Goal: Information Seeking & Learning: Learn about a topic

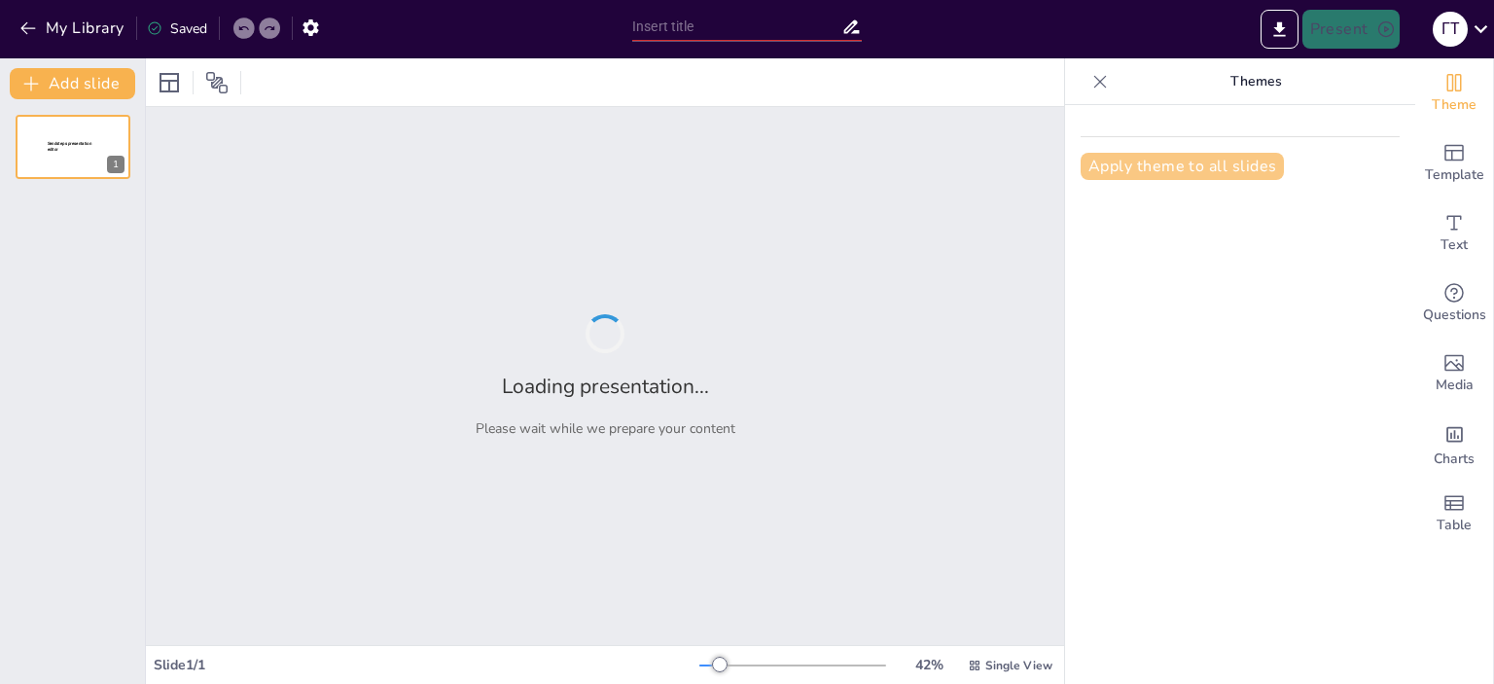
type input "Неожиданные моменты: Путешествие в компании мамы"
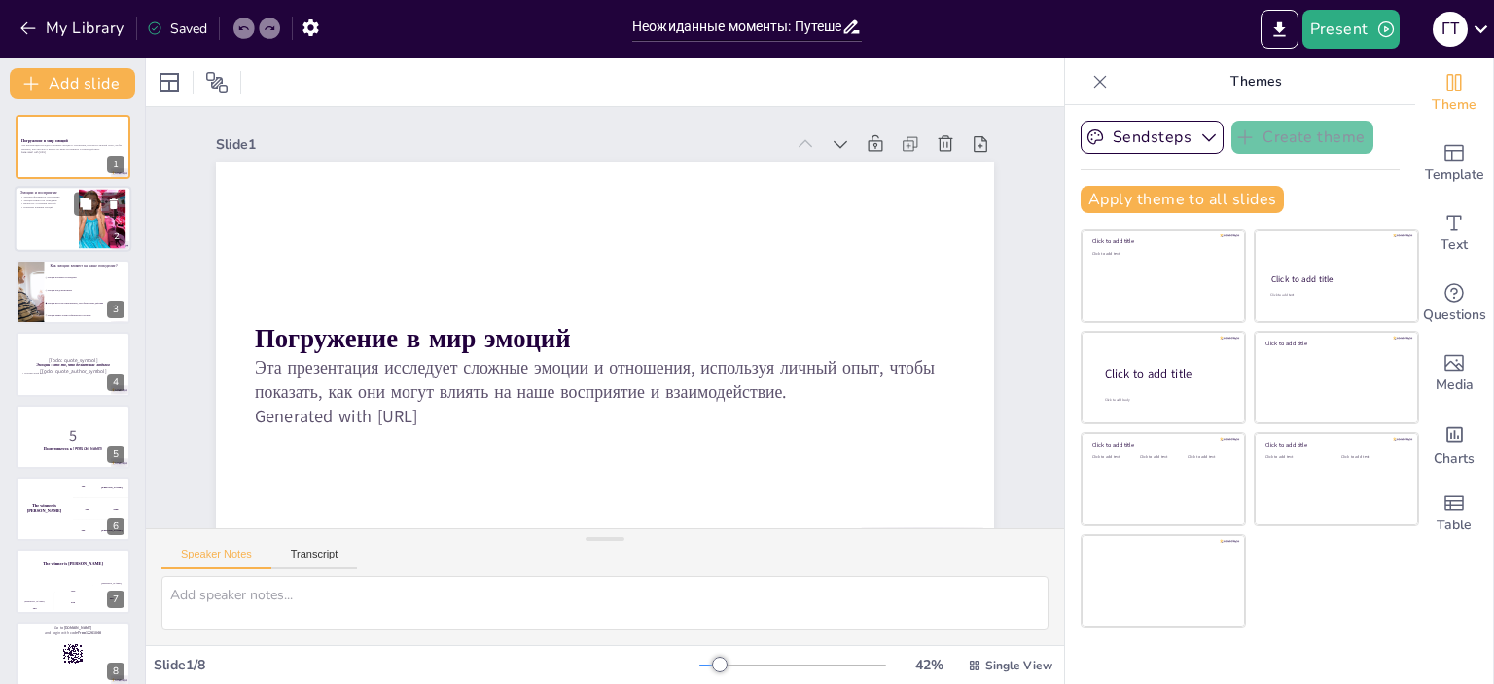
click at [49, 217] on div at bounding box center [73, 220] width 117 height 66
checkbox input "true"
type textarea "Loremi dolors ametcons adip e sed, doe te incididuntut lab etdolo mag. Ali enim…"
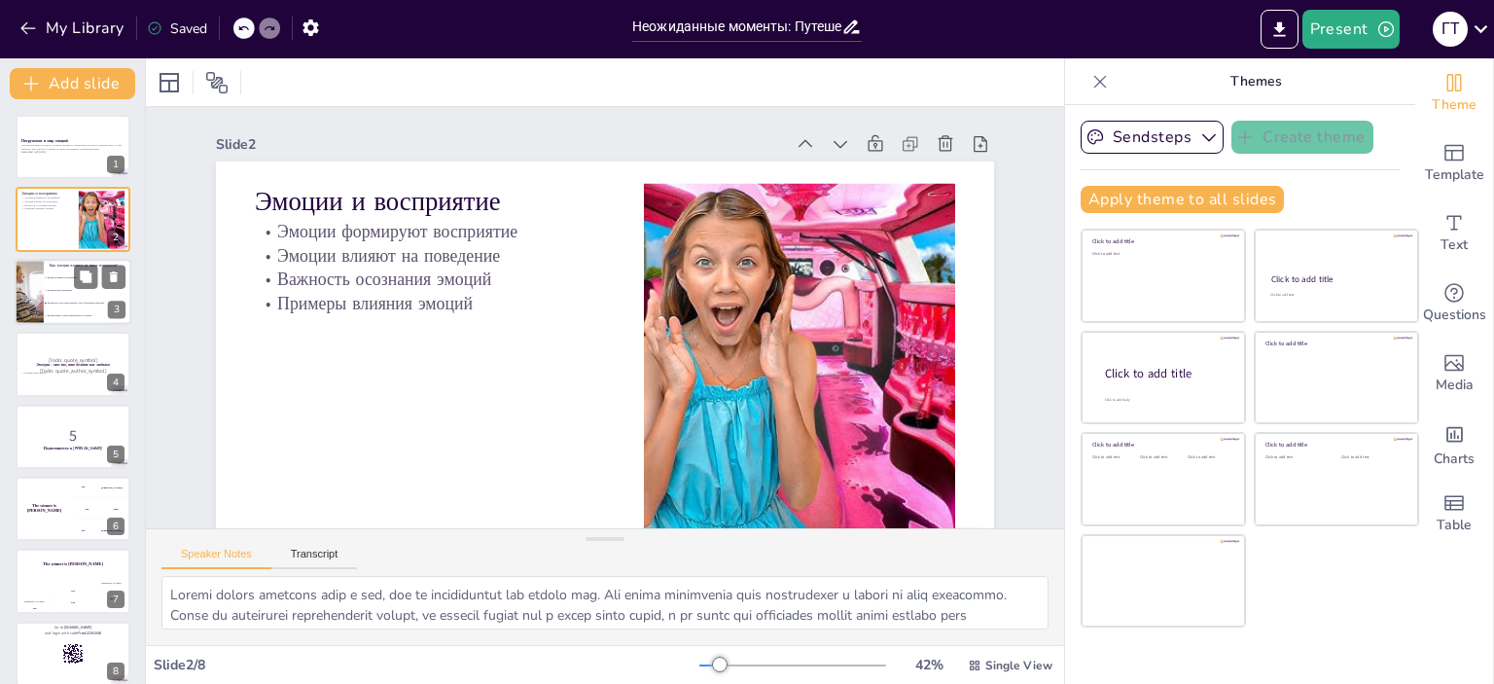
click at [54, 286] on li "Эмоции всегда позитивные" at bounding box center [88, 290] width 88 height 13
checkbox input "true"
type textarea "Правильный ответ - Эмоции могут как стимулировать, так и блокировать действия. …"
checkbox input "true"
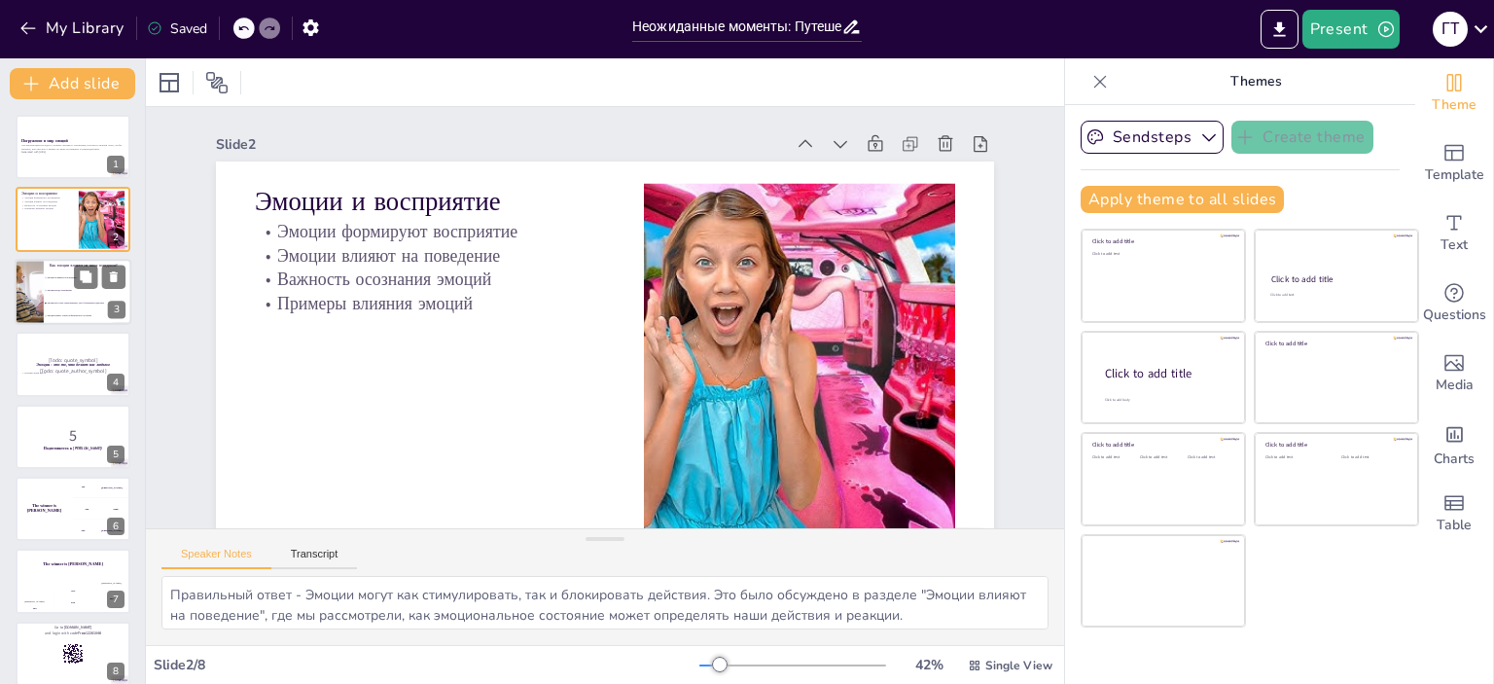
checkbox input "true"
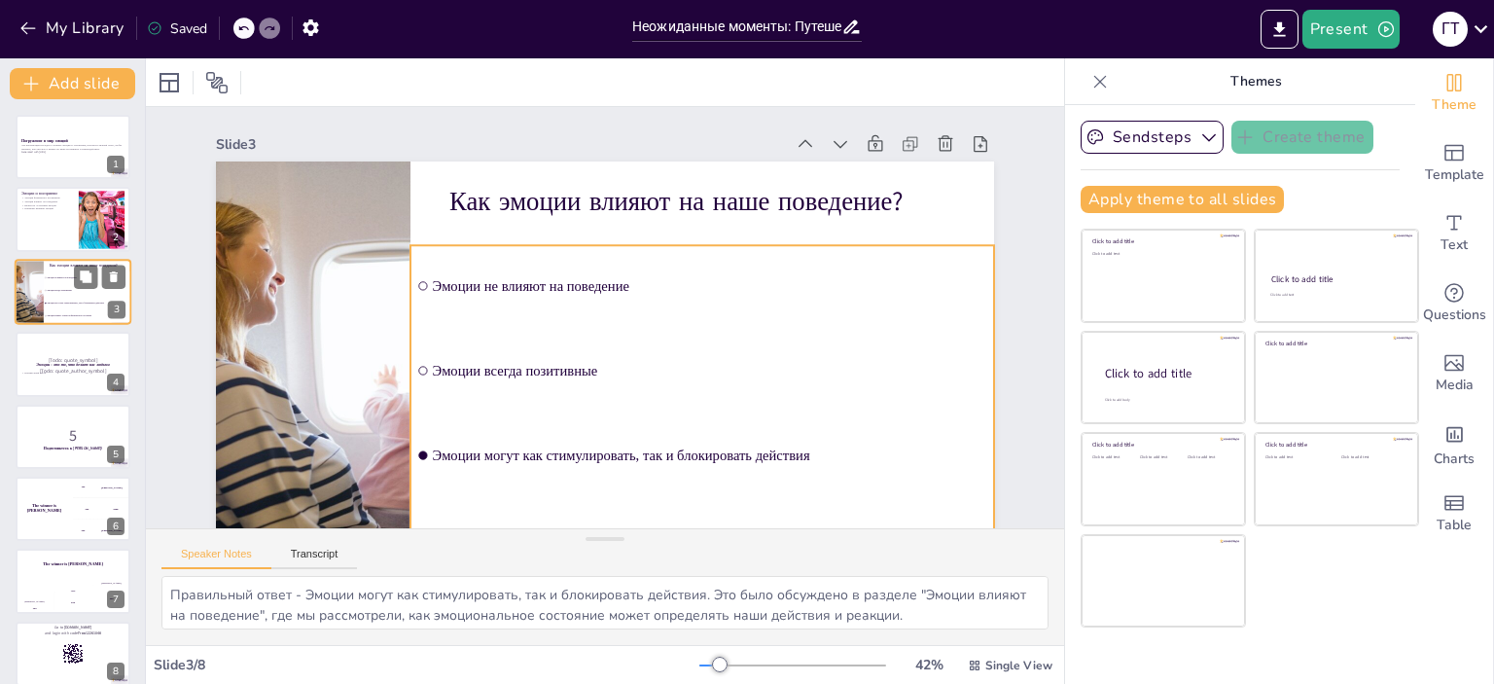
checkbox input "true"
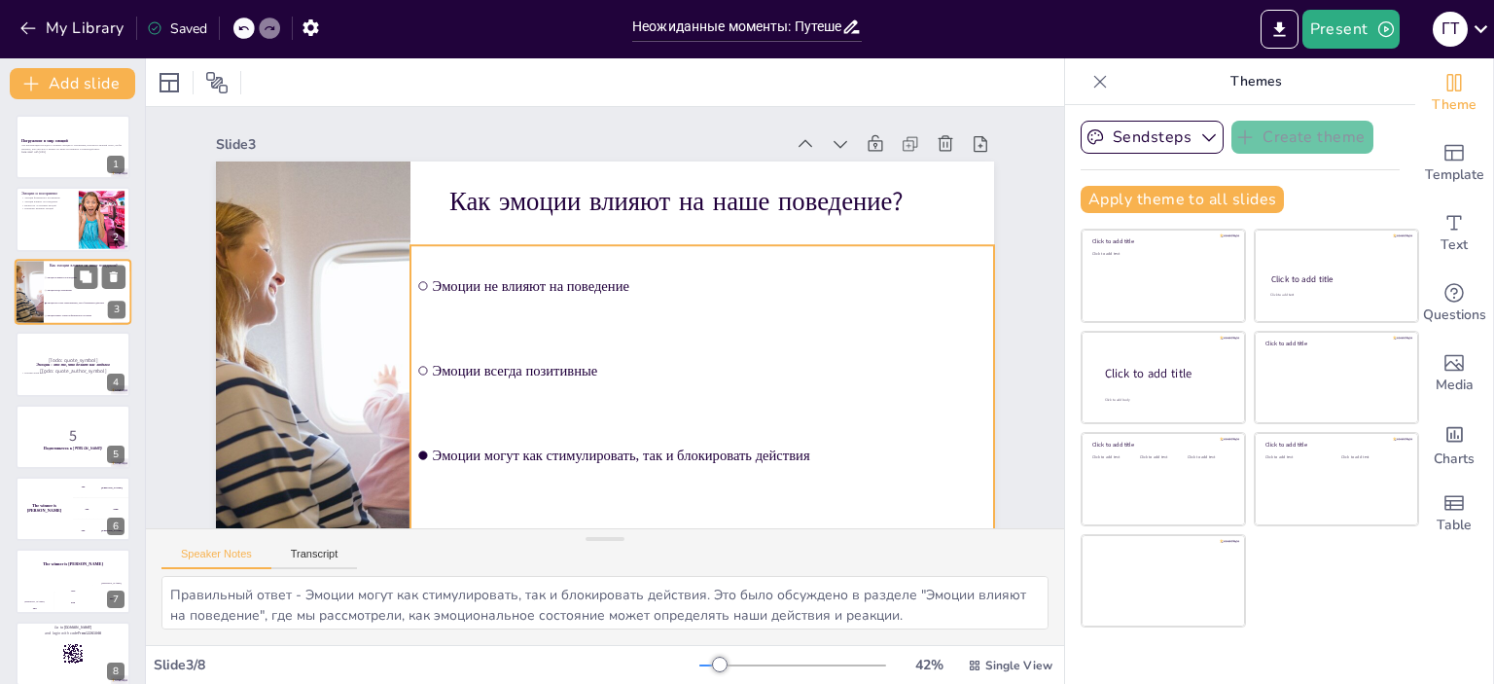
checkbox input "true"
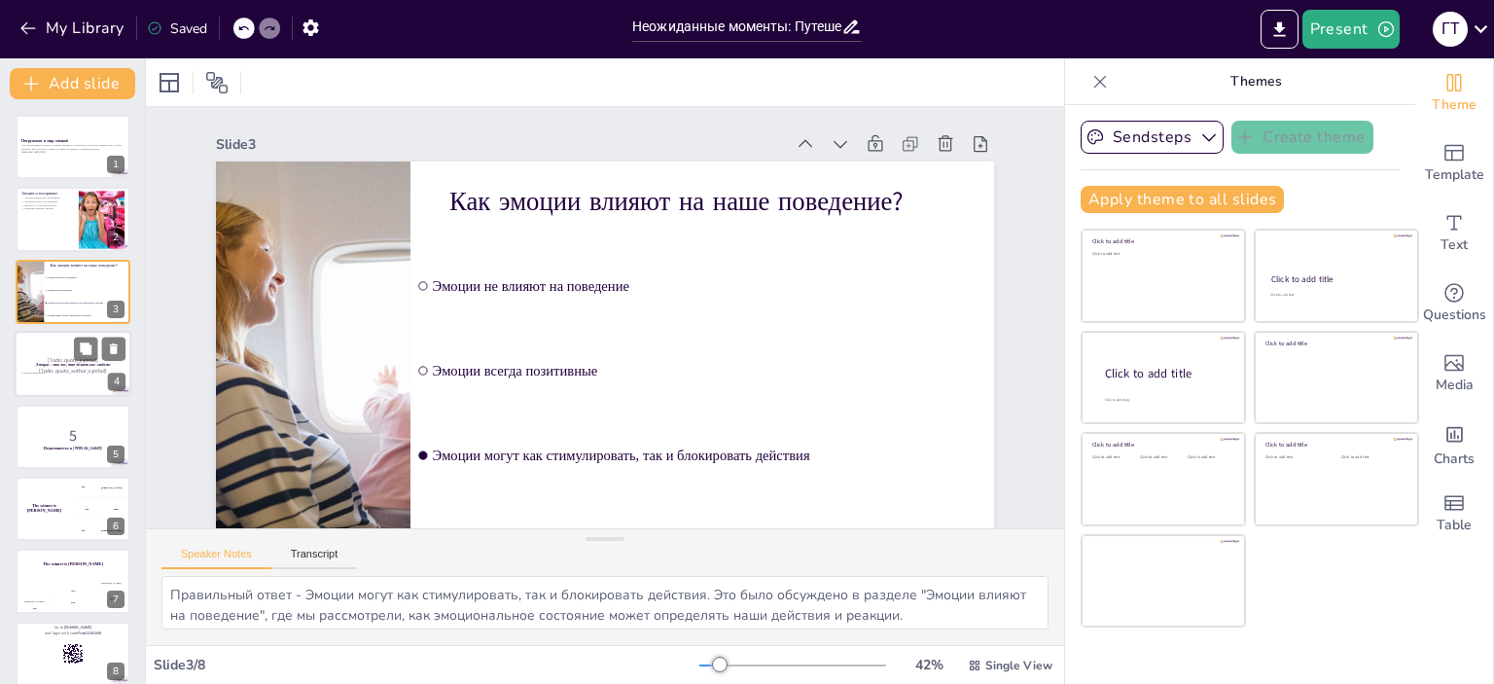
checkbox input "true"
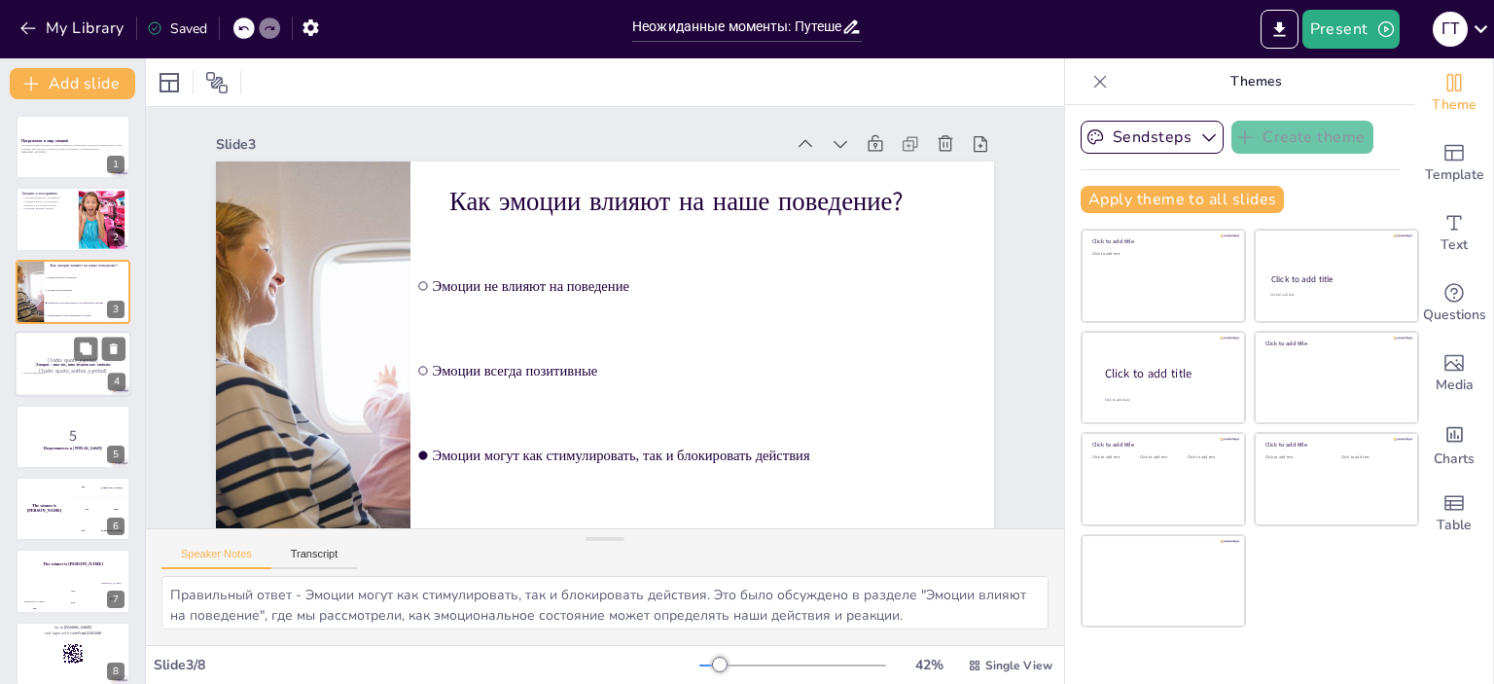
checkbox input "true"
click at [48, 372] on p "Неизвестный автор" at bounding box center [72, 374] width 105 height 4
checkbox input "true"
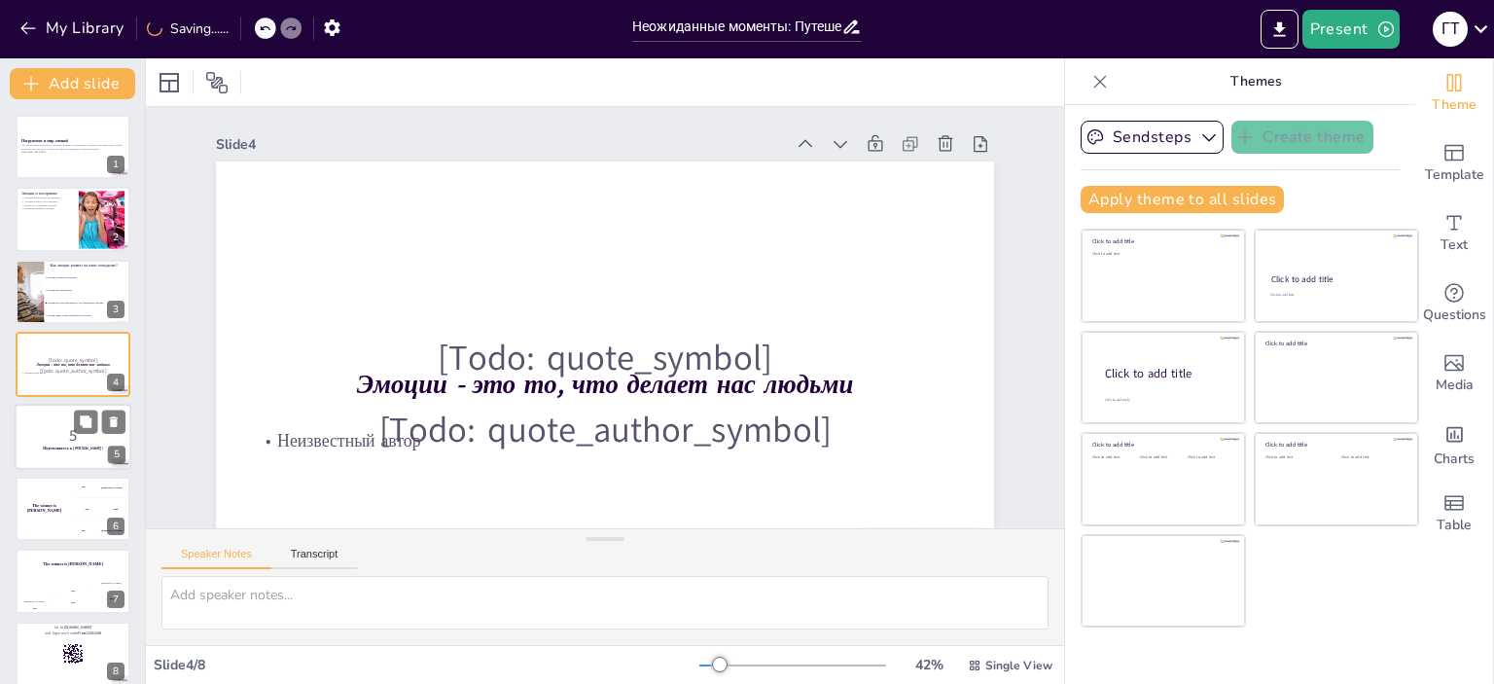
scroll to position [17, 0]
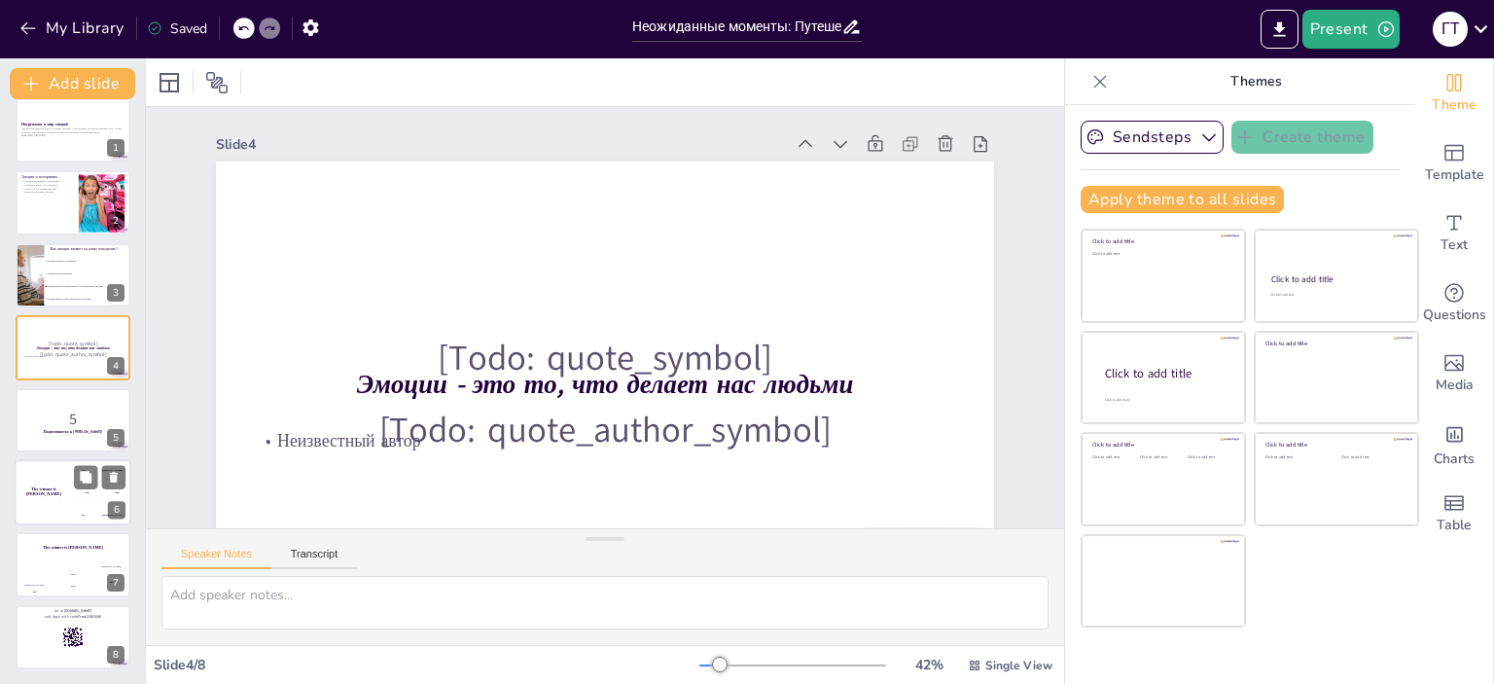
click at [60, 472] on div "The winner is [PERSON_NAME]" at bounding box center [44, 492] width 58 height 66
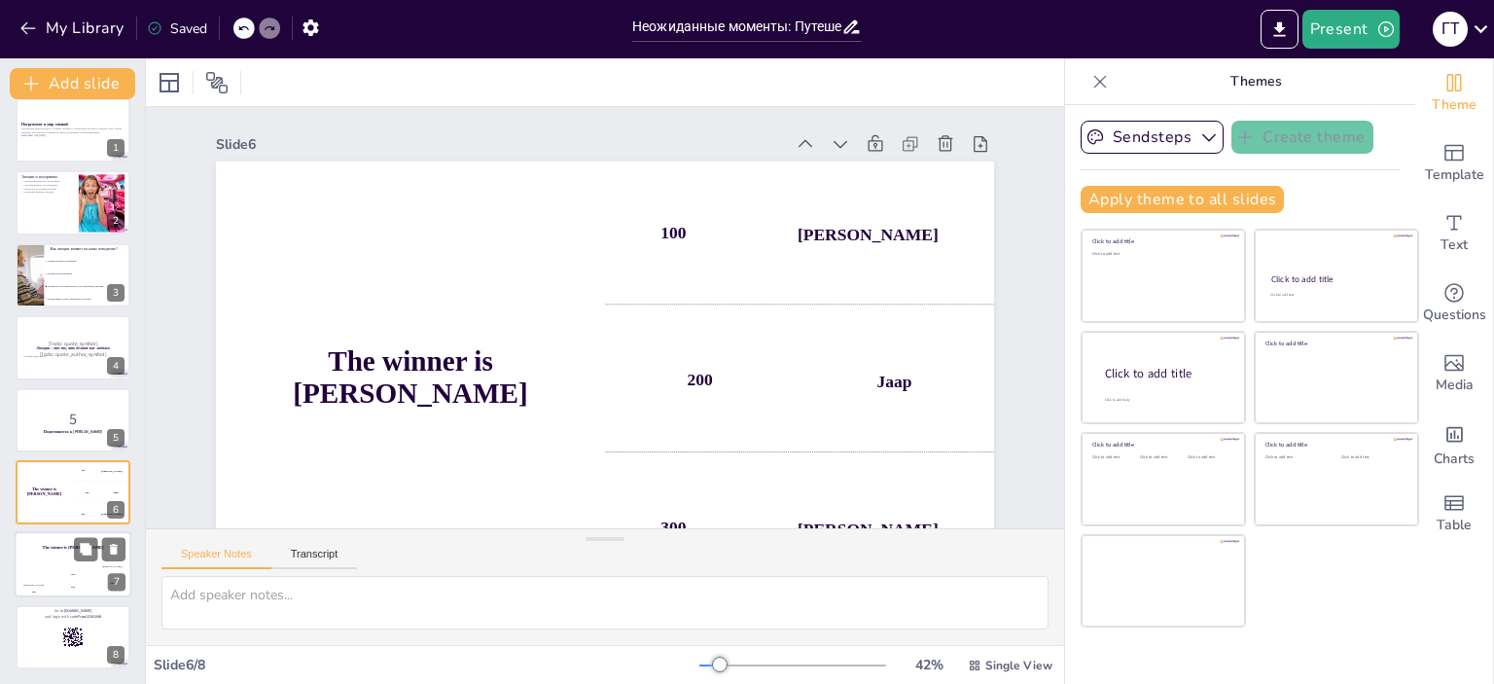
click at [50, 575] on div "Hasan 100" at bounding box center [34, 581] width 39 height 33
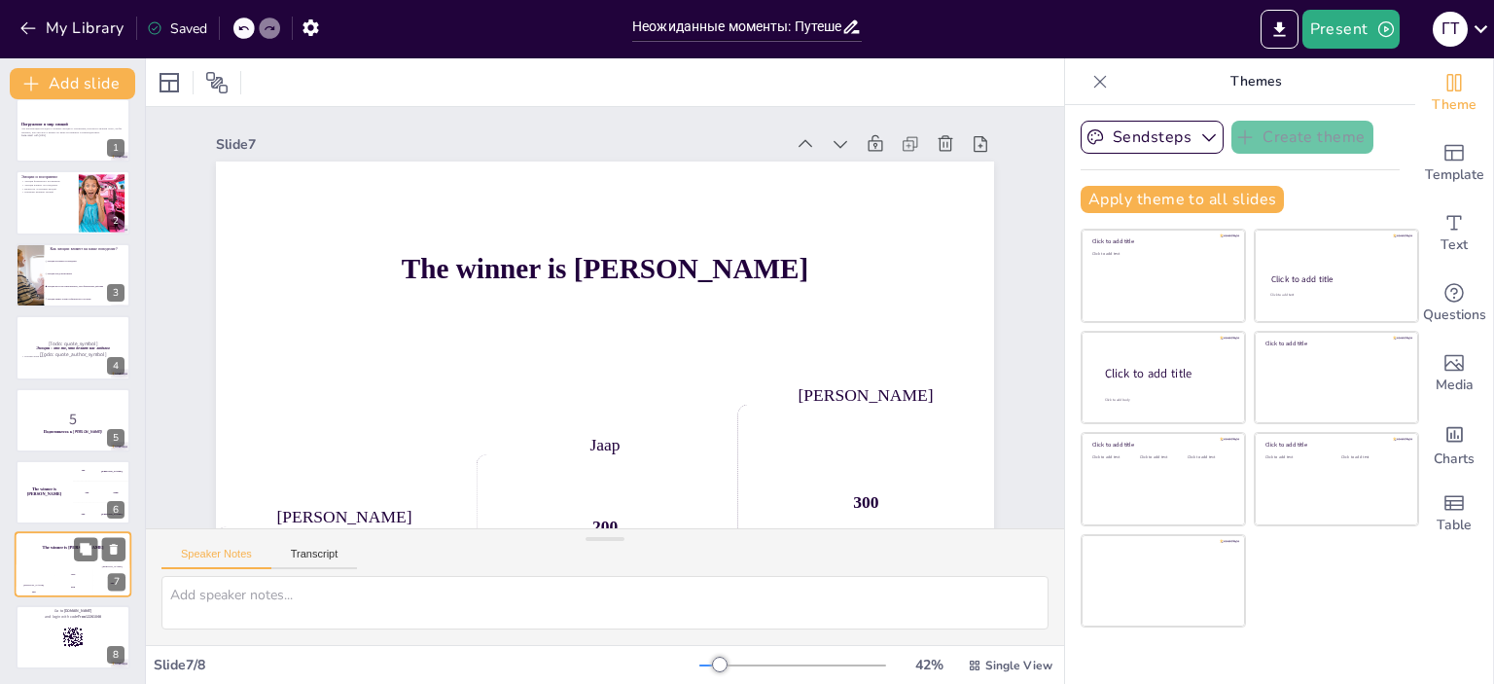
scroll to position [18, 0]
click at [64, 642] on icon at bounding box center [72, 635] width 21 height 21
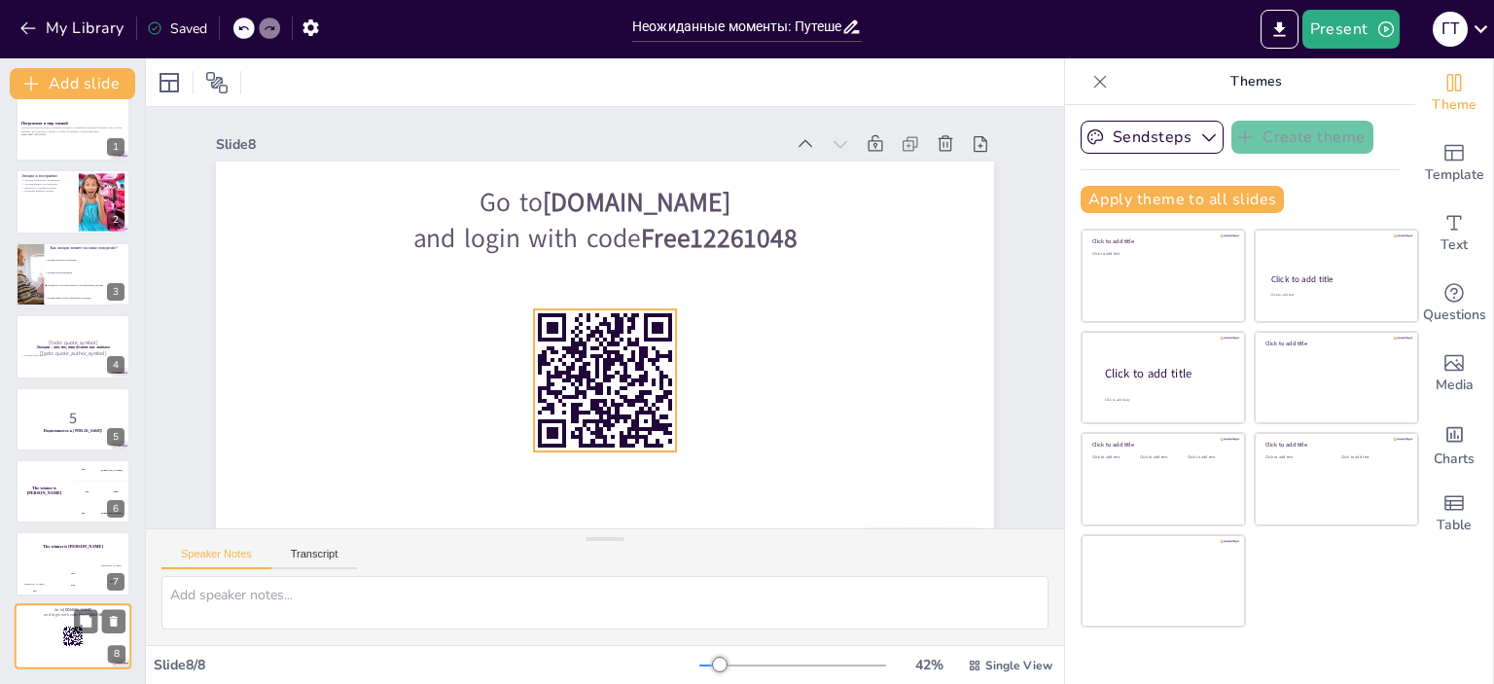
scroll to position [62, 0]
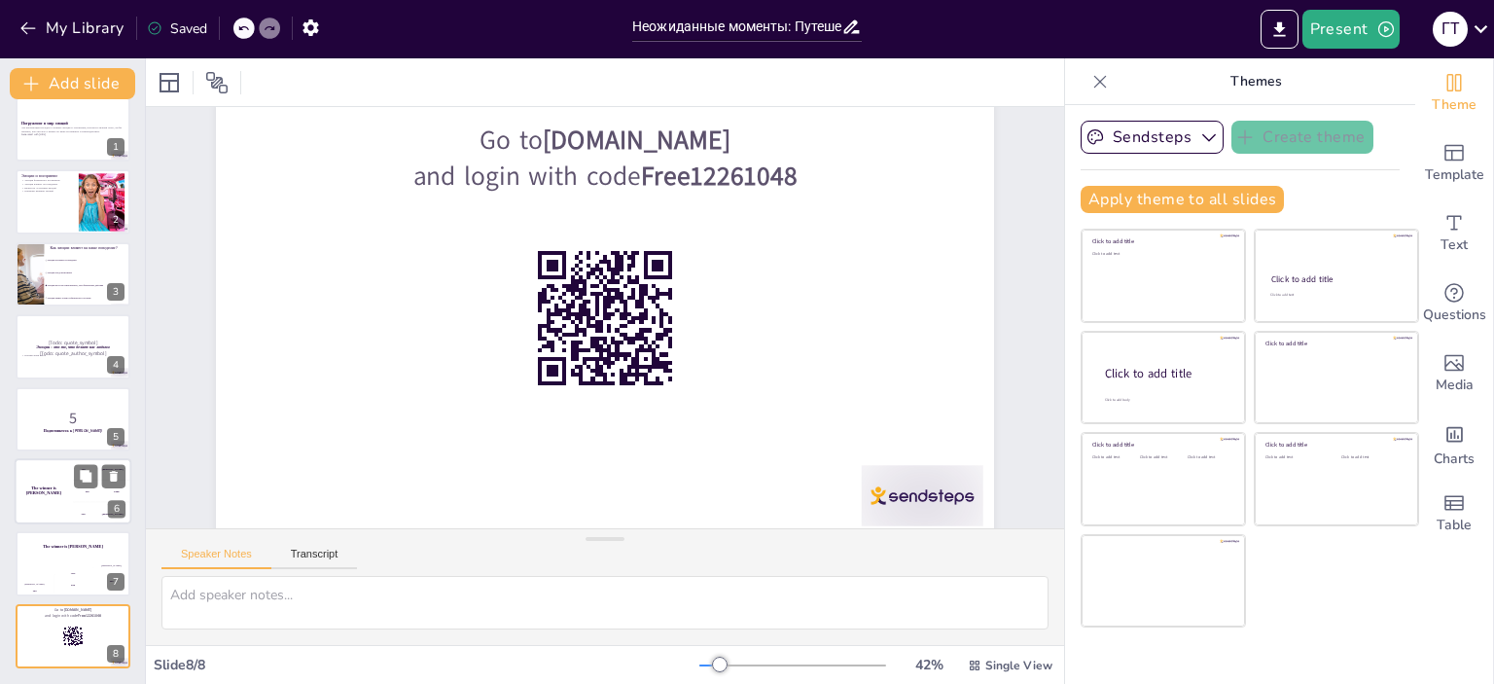
click at [68, 478] on div "The winner is [PERSON_NAME]" at bounding box center [44, 491] width 58 height 66
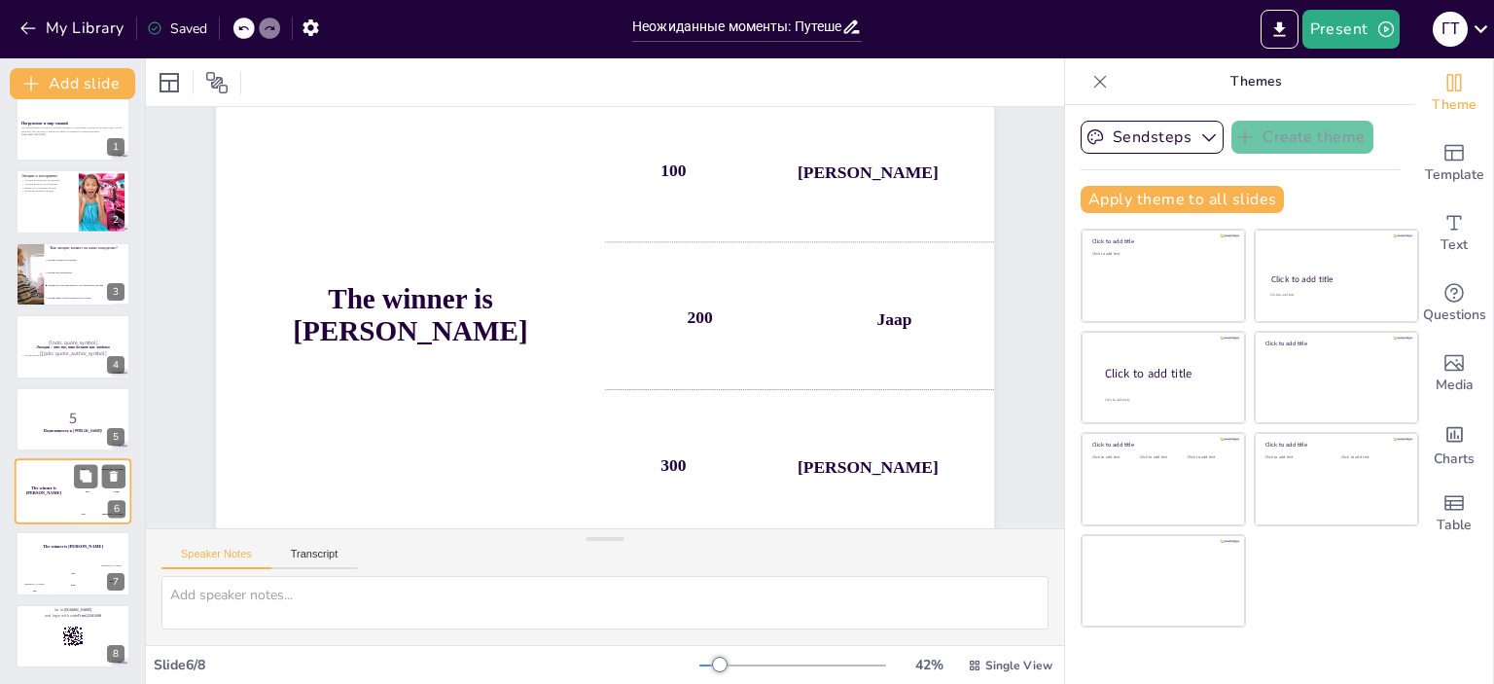
scroll to position [0, 0]
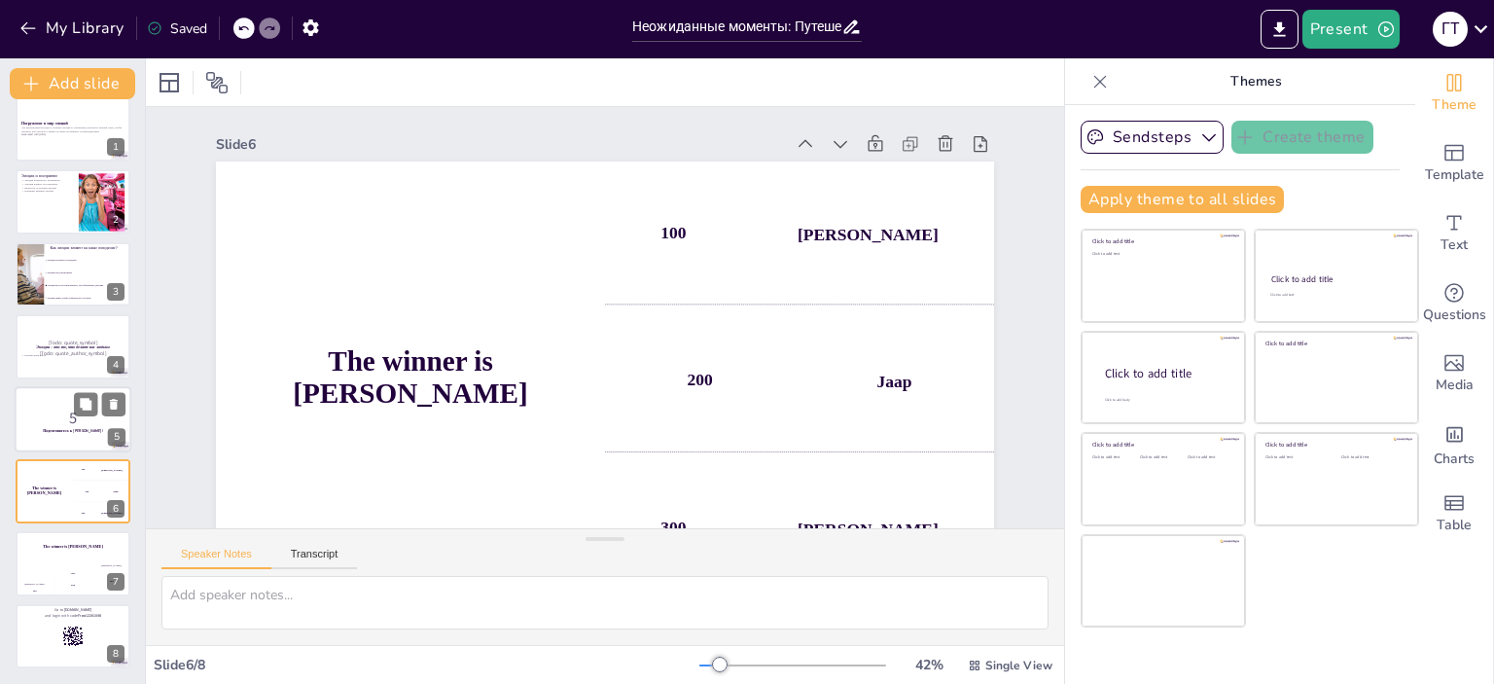
click at [59, 428] on strong "Подготовьтесь к [PERSON_NAME]!" at bounding box center [73, 430] width 60 height 5
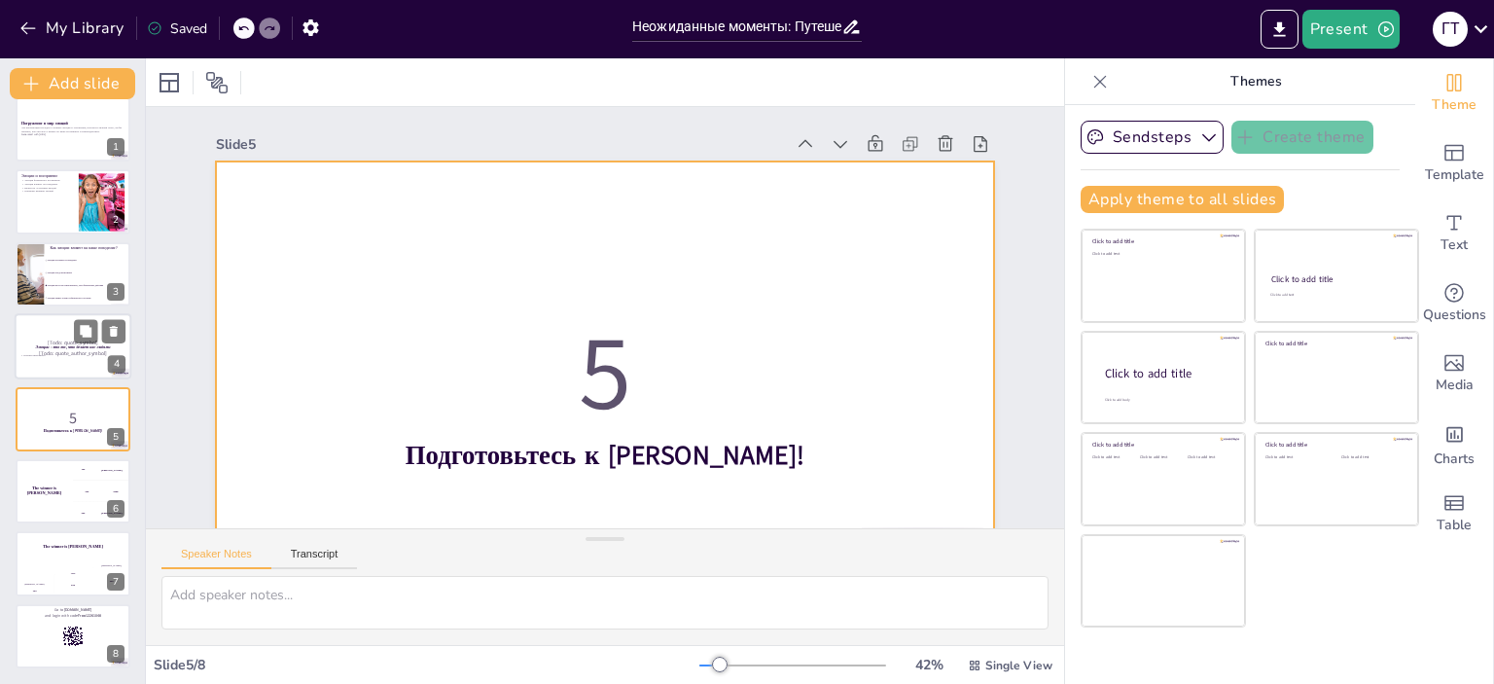
click at [62, 355] on p "Неизвестный автор" at bounding box center [72, 356] width 105 height 4
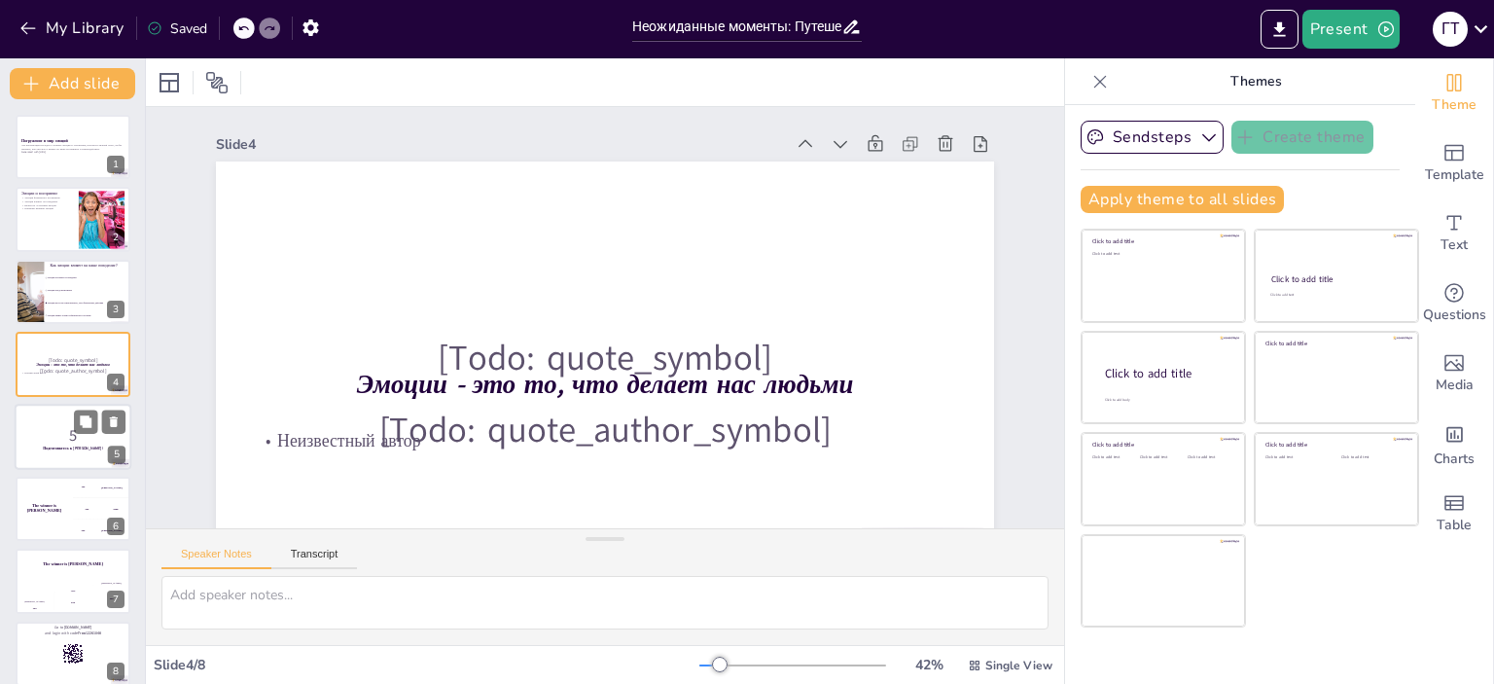
click at [75, 435] on p "5" at bounding box center [72, 434] width 105 height 21
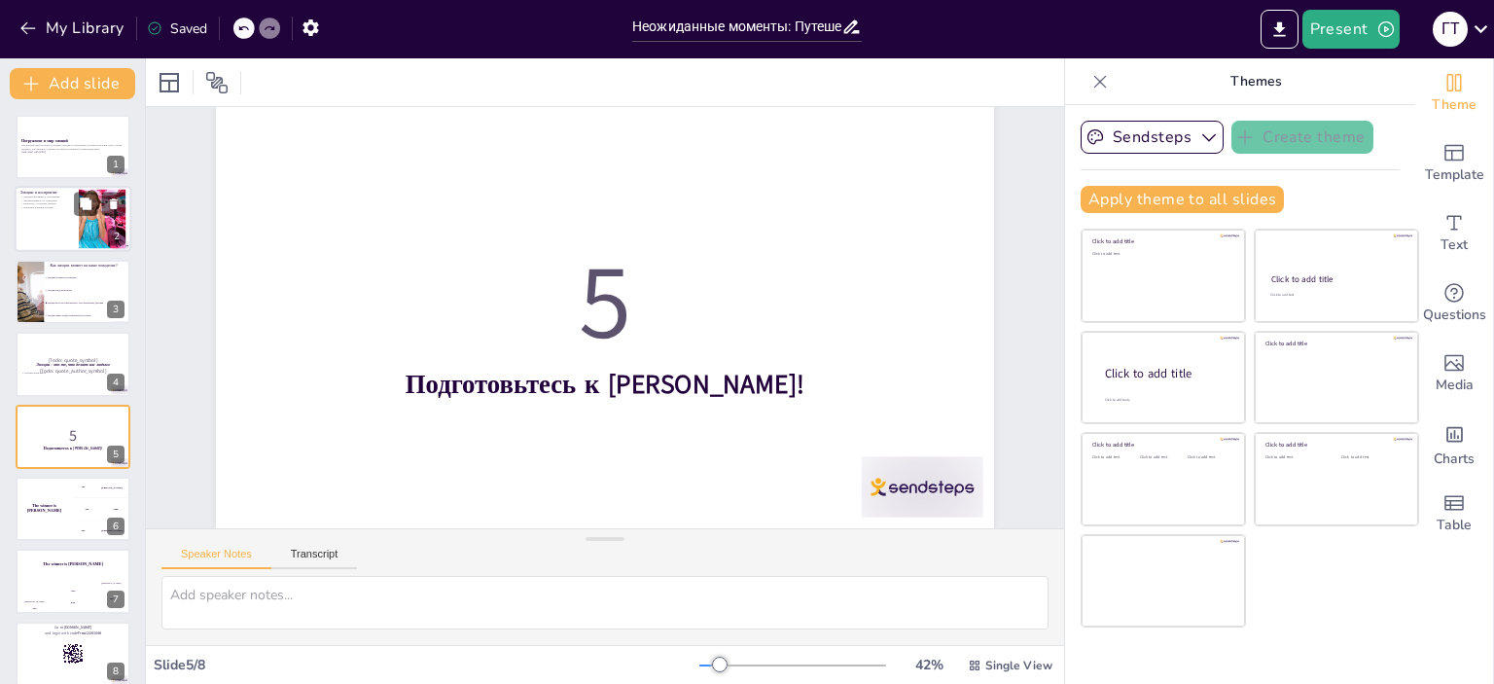
click at [43, 225] on div at bounding box center [73, 220] width 117 height 66
checkbox input "true"
type textarea "Loremi dolors ametcons adip e sed, doe te incididuntut lab etdolo mag. Ali enim…"
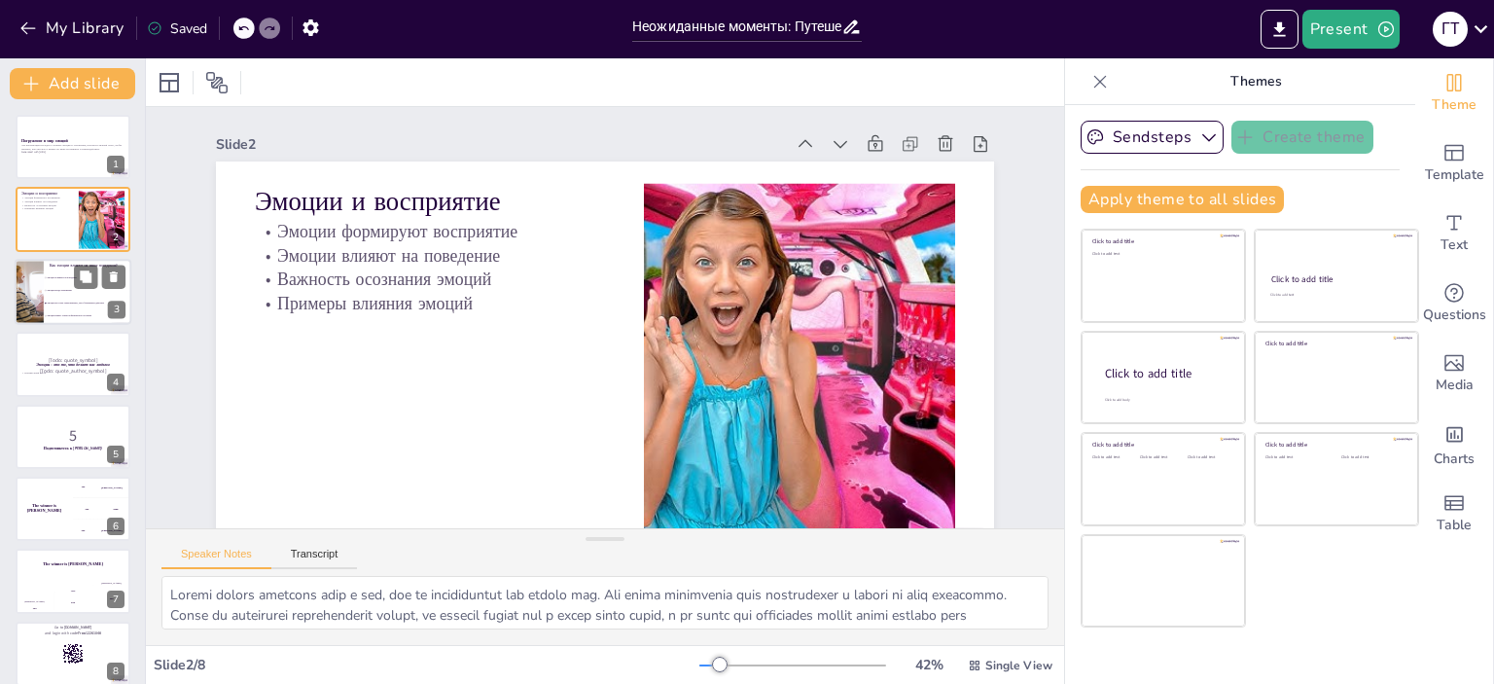
click at [39, 260] on div at bounding box center [29, 292] width 88 height 66
checkbox input "true"
type textarea "Правильный ответ - Эмоции могут как стимулировать, так и блокировать действия. …"
checkbox input "true"
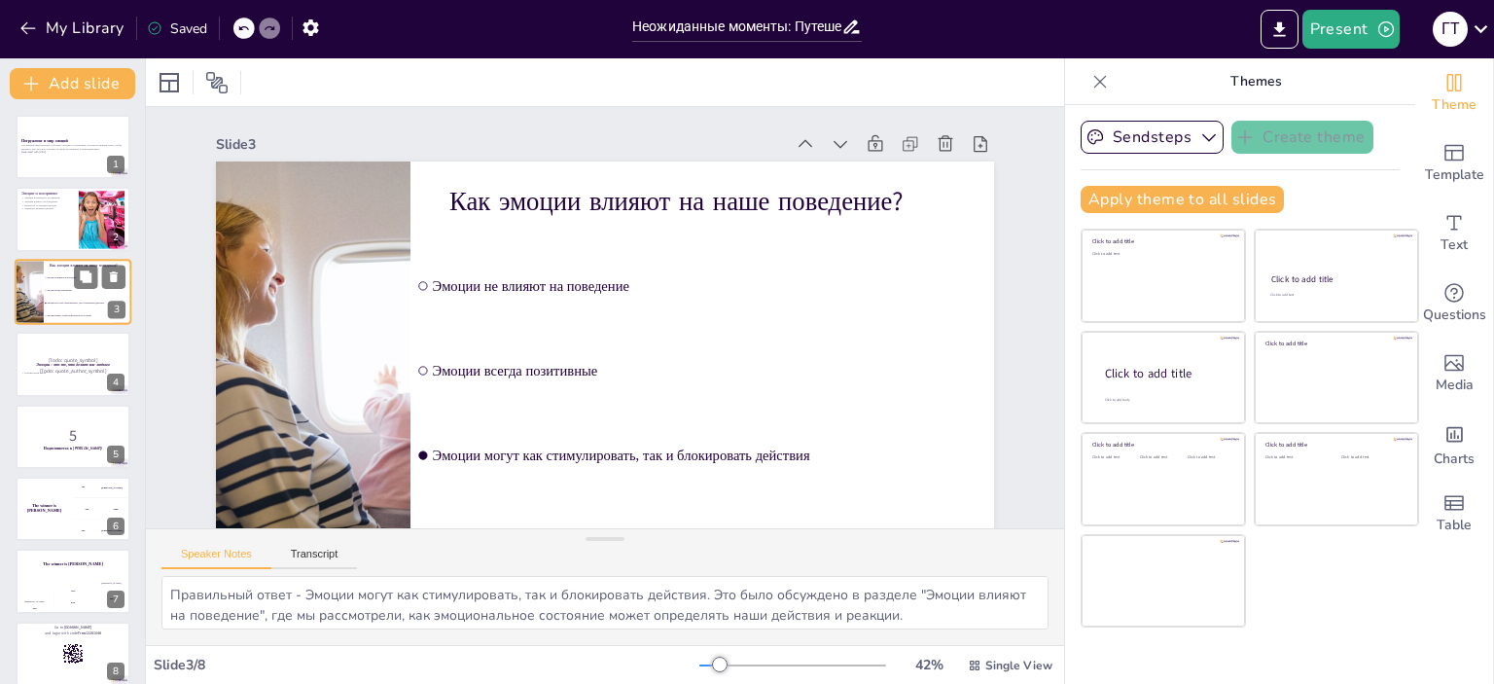
checkbox input "true"
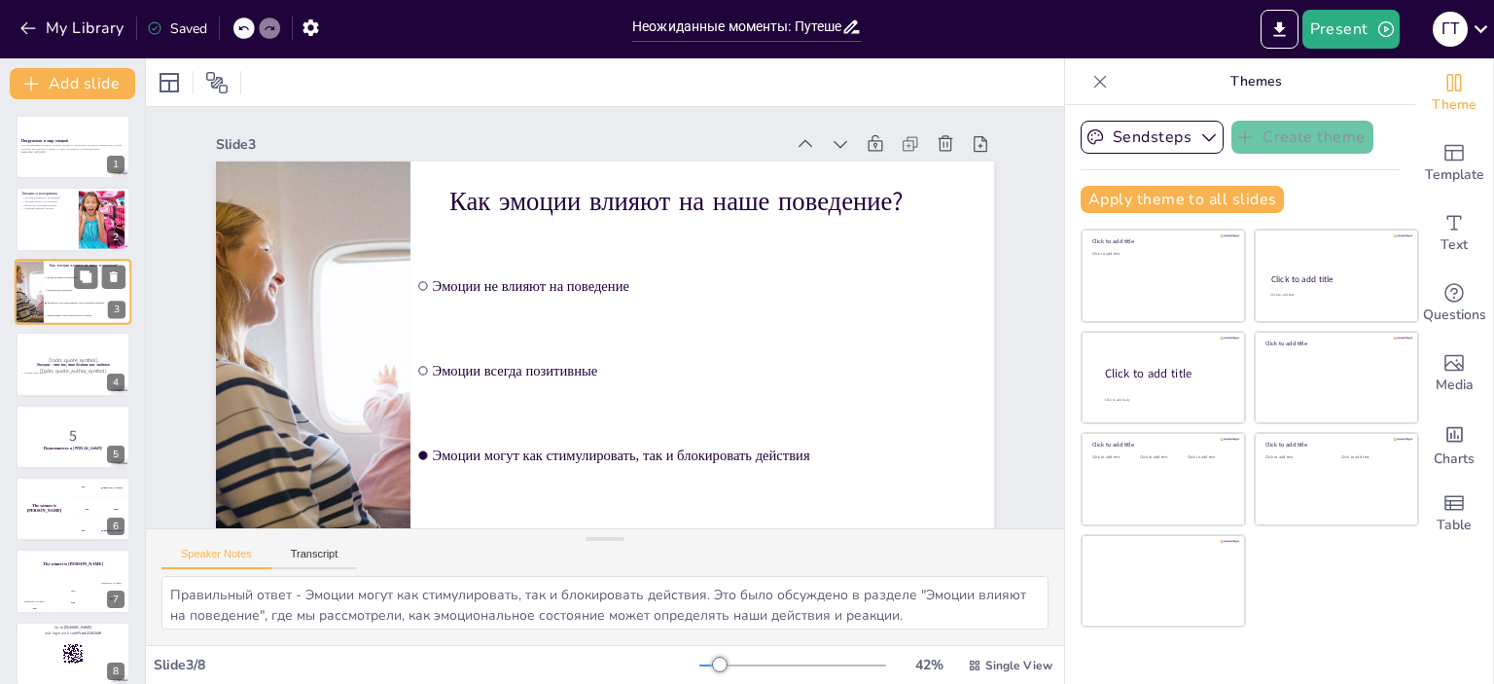
checkbox input "true"
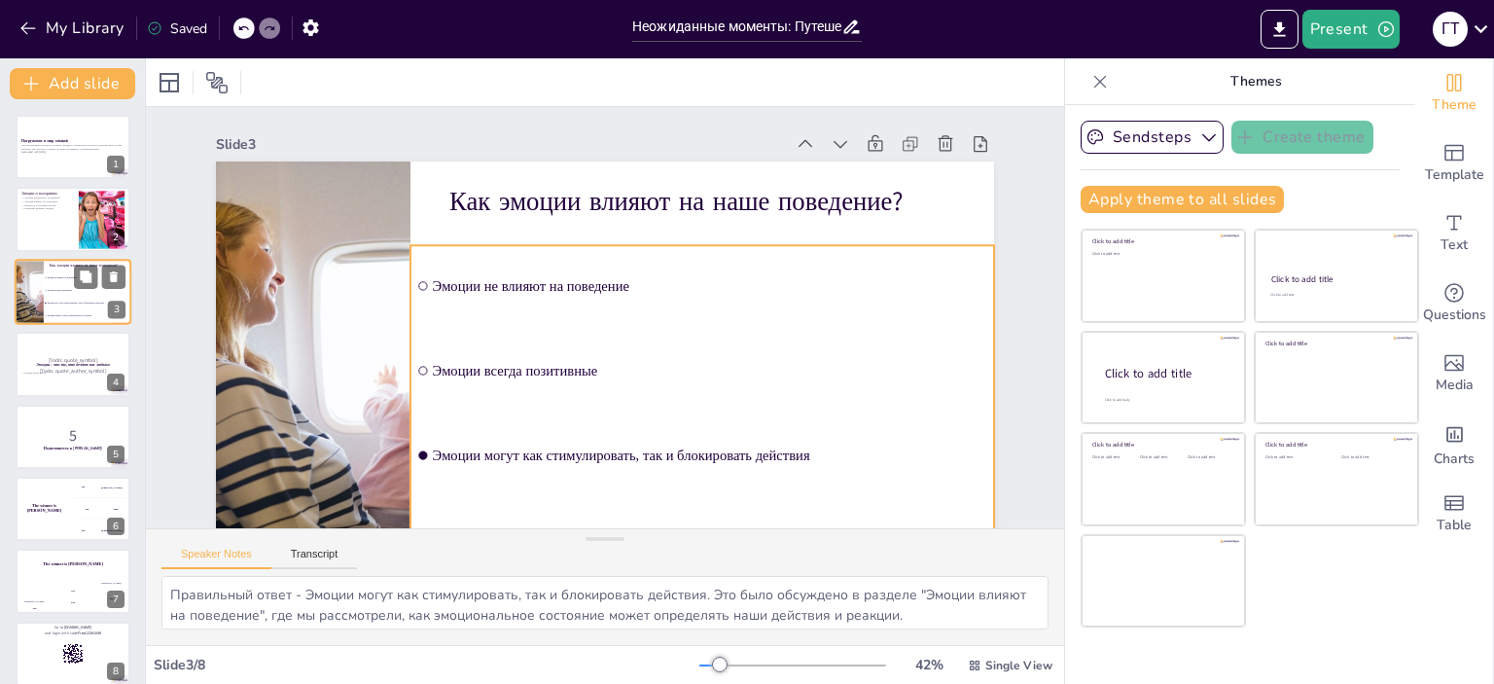
checkbox input "true"
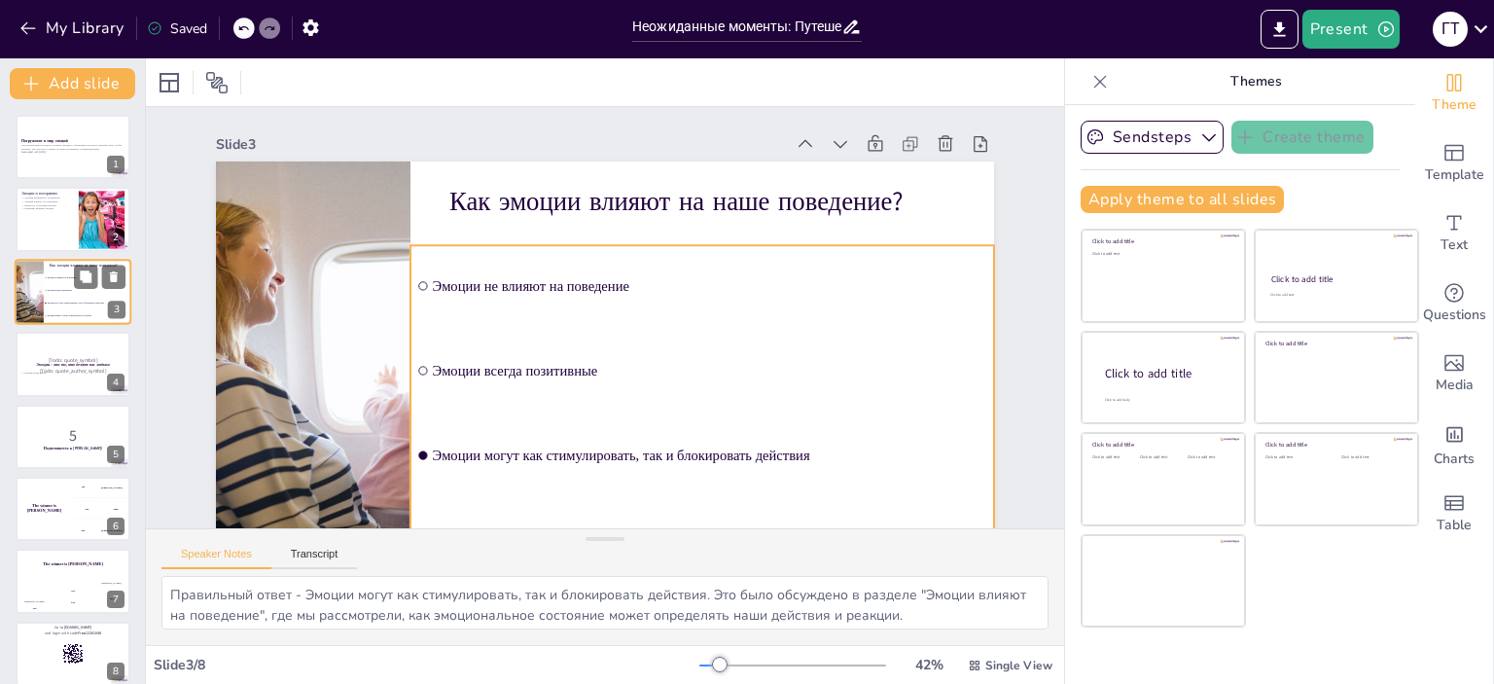
checkbox input "true"
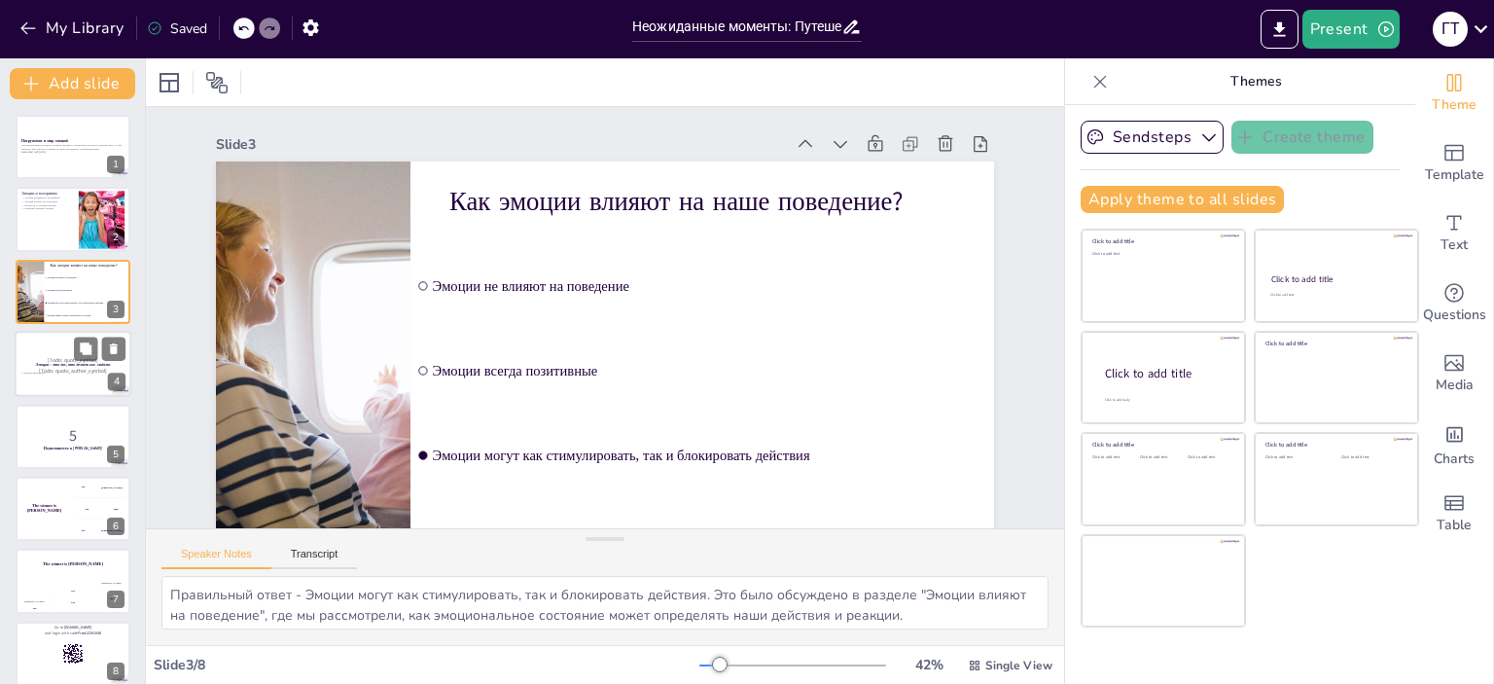
checkbox input "true"
click at [58, 341] on div at bounding box center [73, 364] width 117 height 66
checkbox input "true"
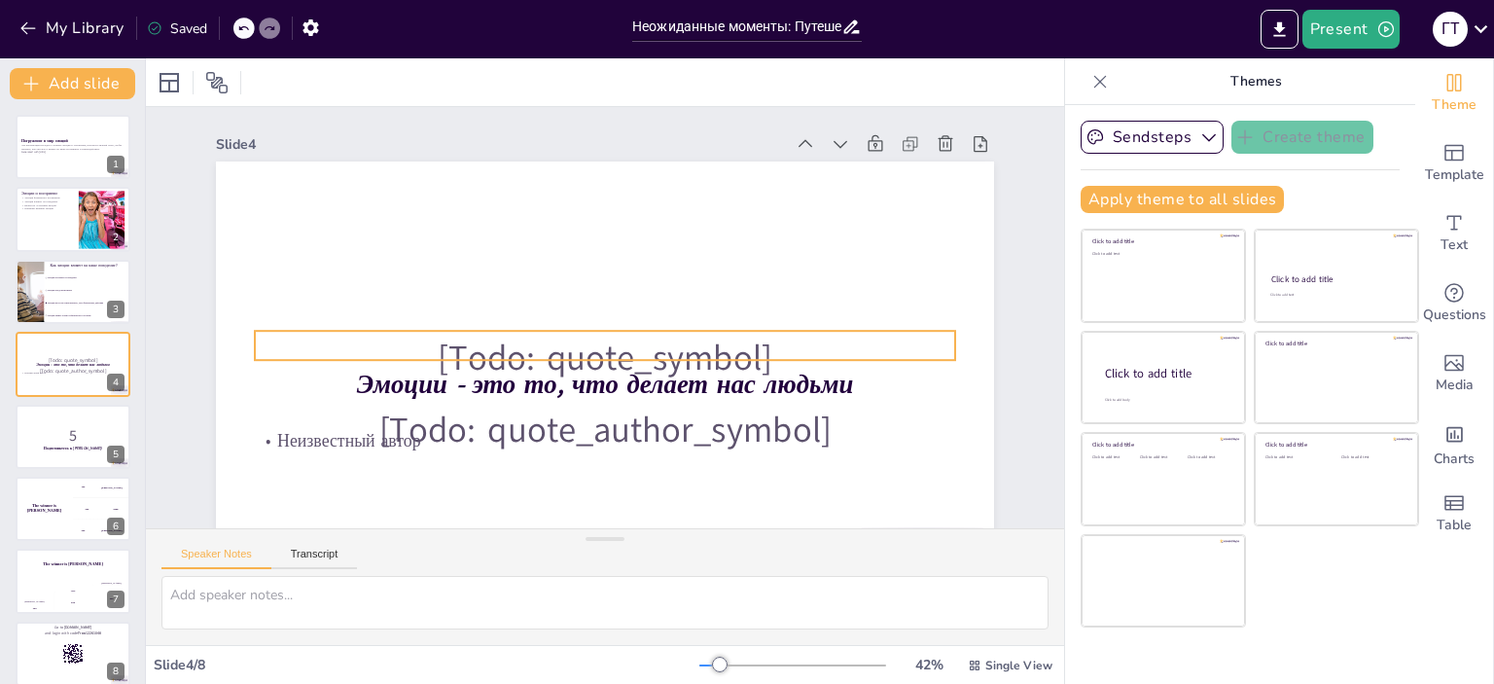
click at [572, 343] on p "[Todo: quote_symbol]" at bounding box center [640, 337] width 397 height 634
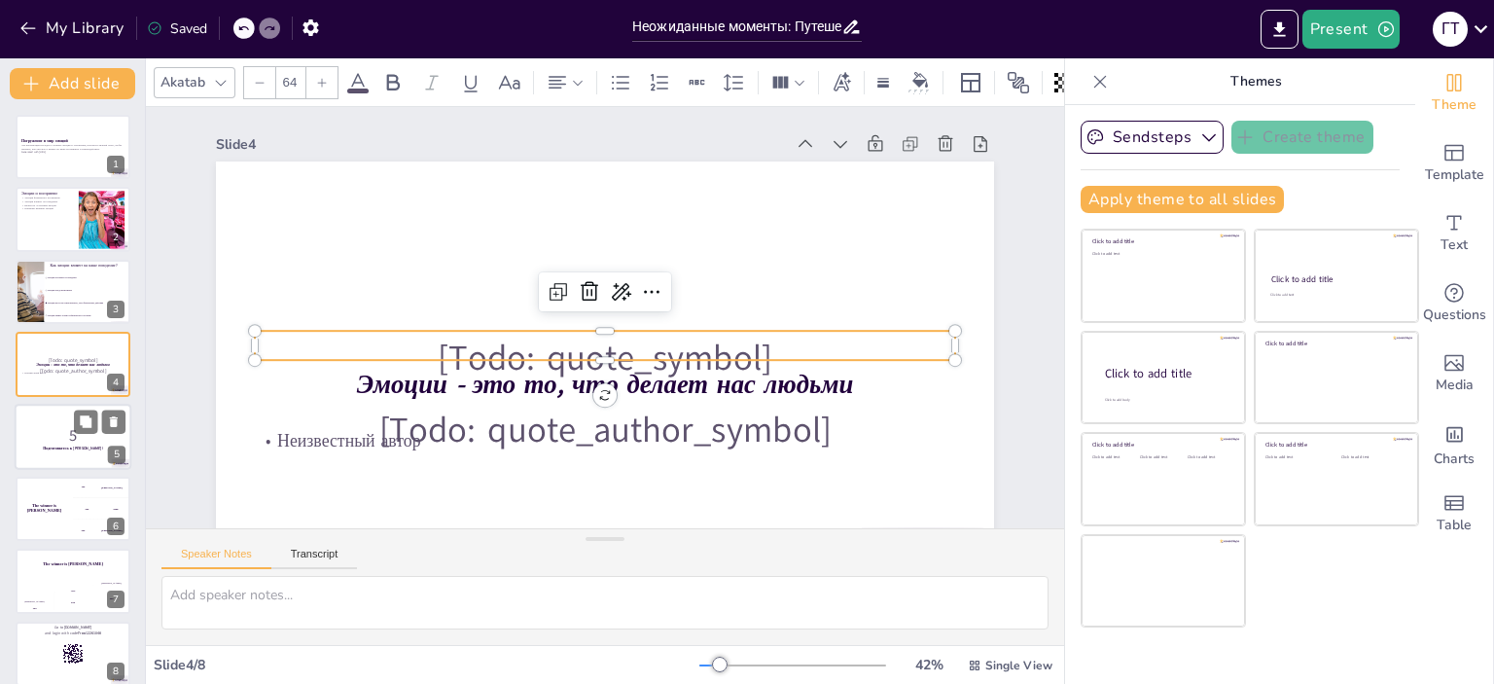
click at [53, 424] on p "5" at bounding box center [72, 434] width 105 height 21
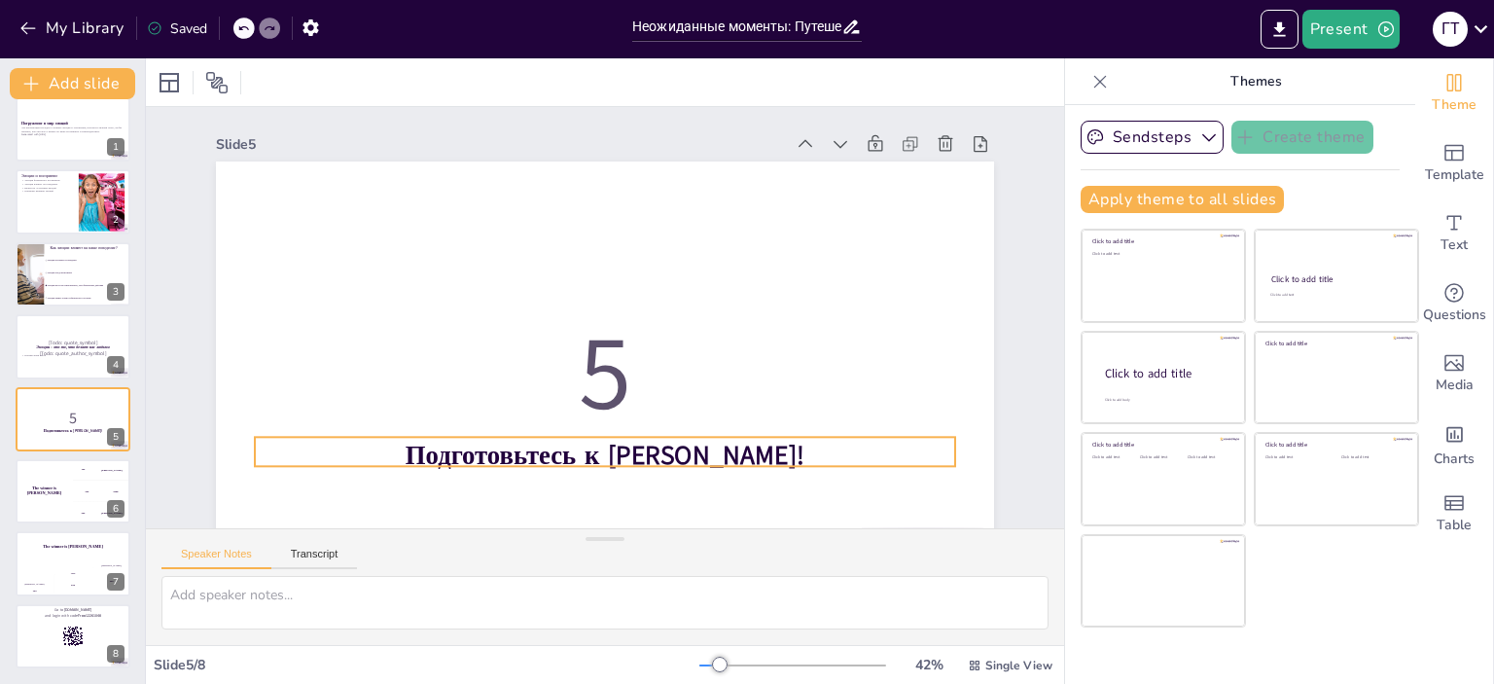
click at [525, 441] on strong "Подготовьтесь к [PERSON_NAME]!" at bounding box center [661, 442] width 378 height 195
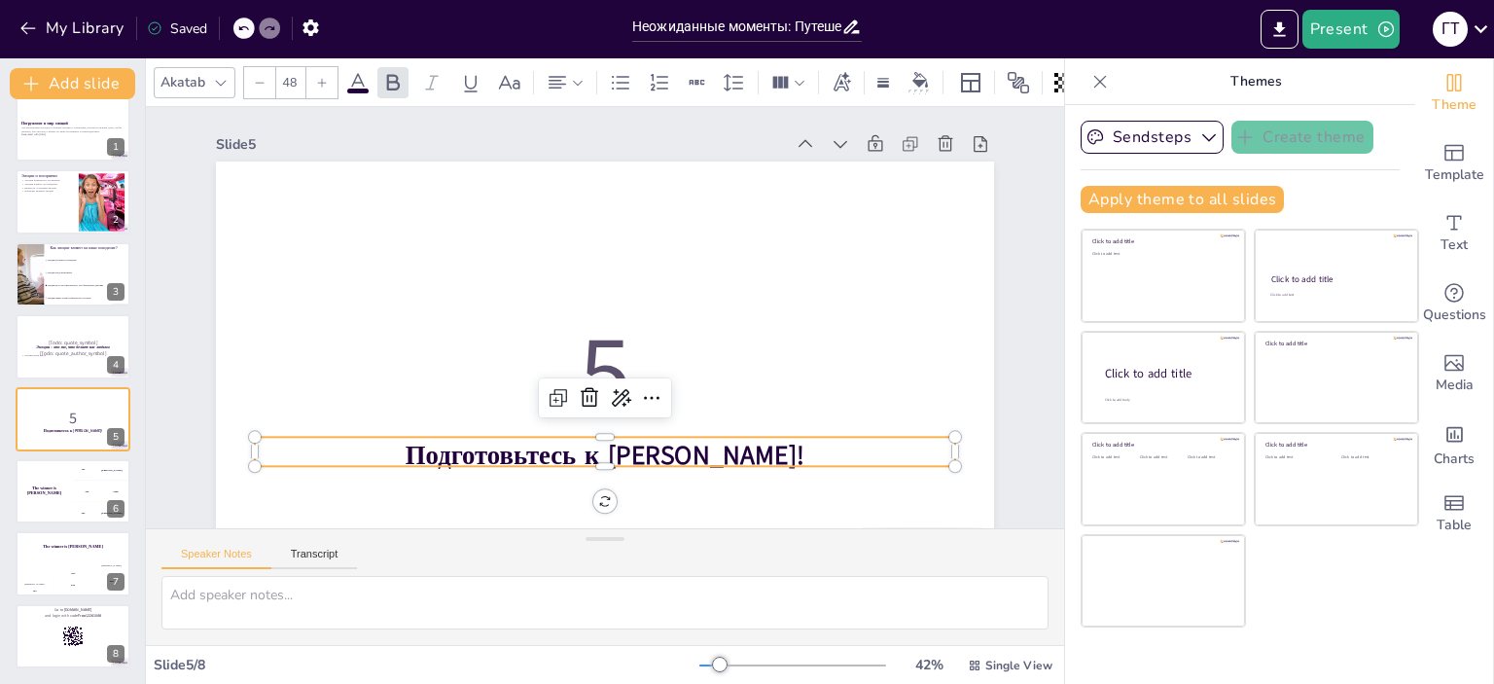
scroll to position [86, 0]
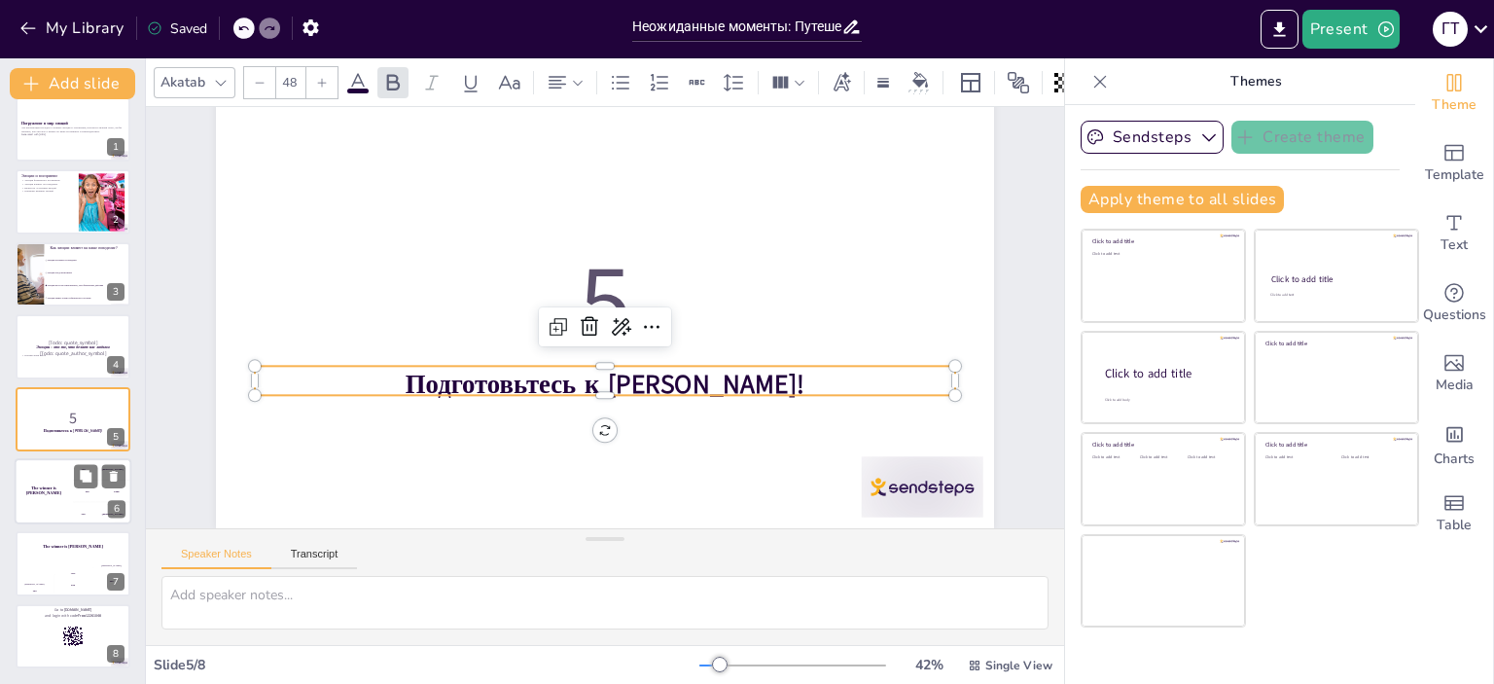
click at [81, 505] on div "300 Niels" at bounding box center [102, 513] width 58 height 21
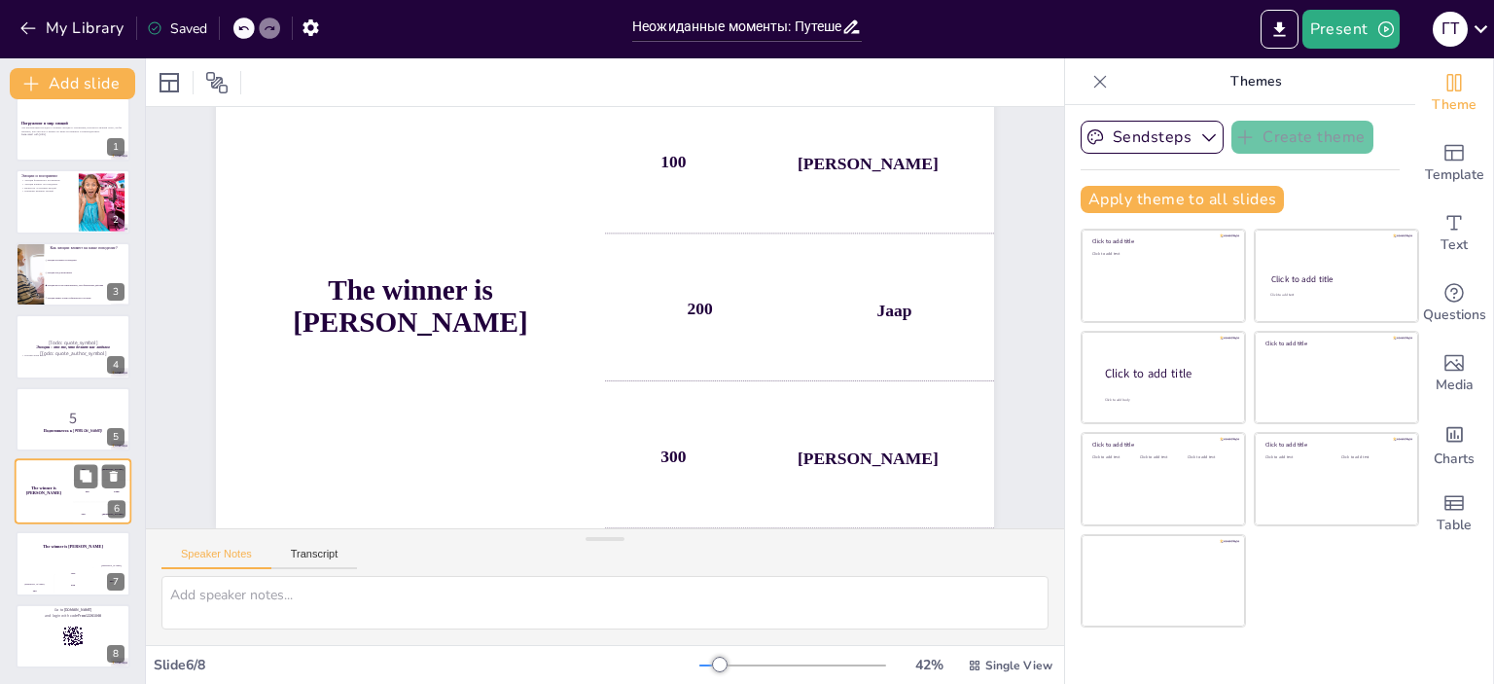
scroll to position [0, 0]
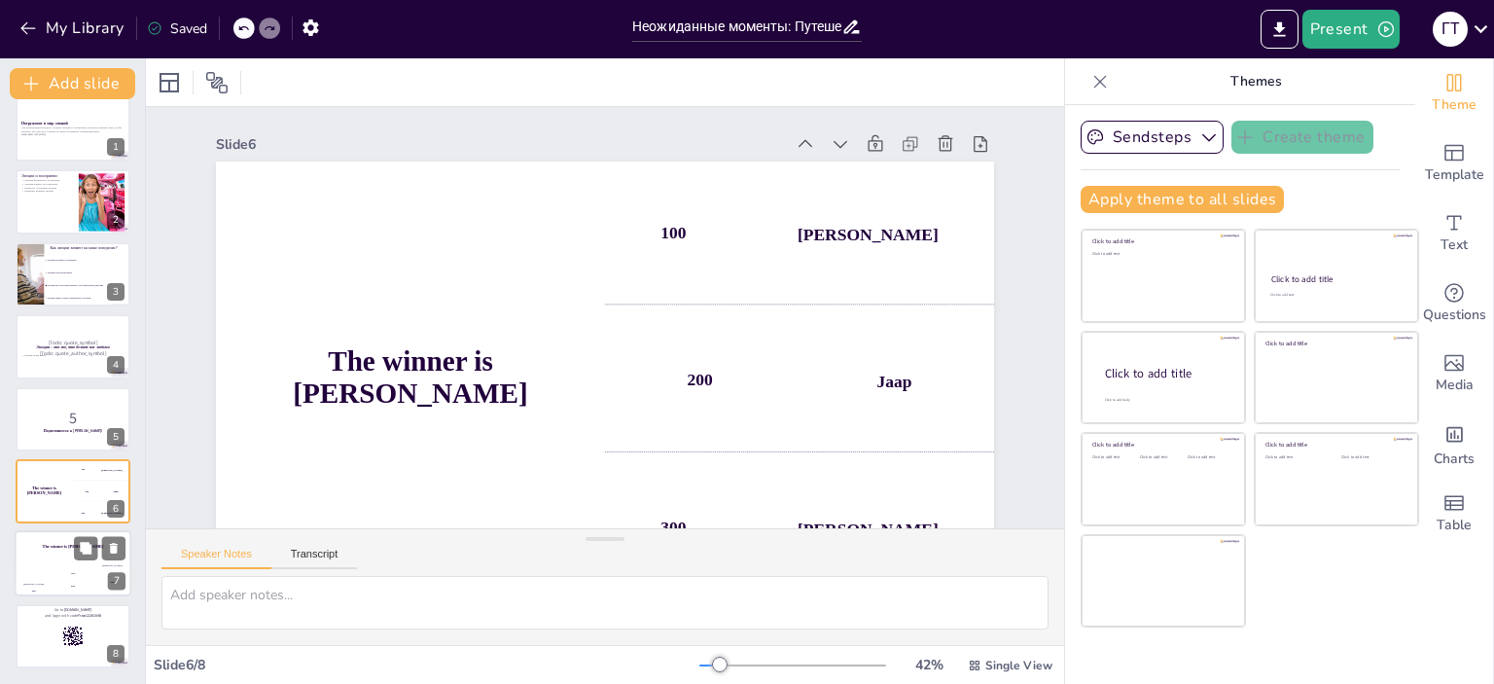
click at [84, 575] on div "200" at bounding box center [72, 585] width 39 height 21
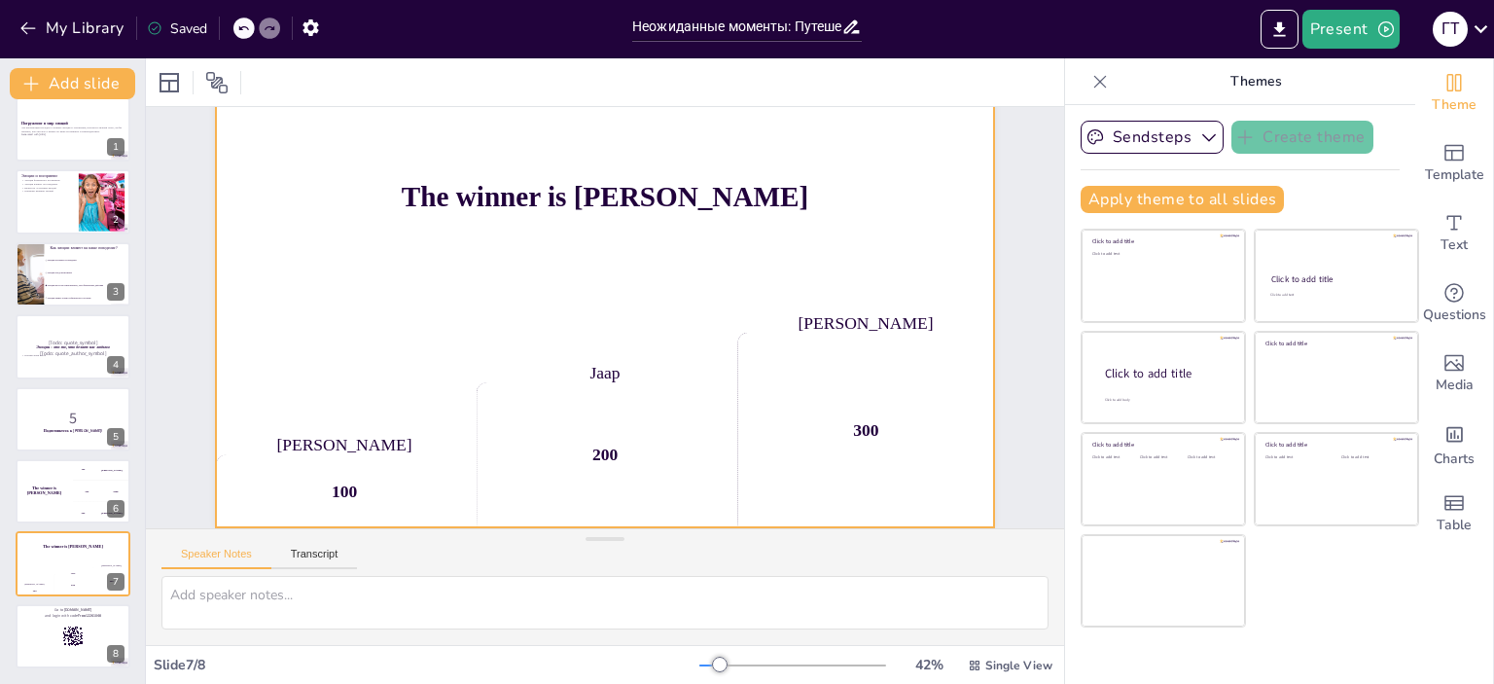
scroll to position [86, 0]
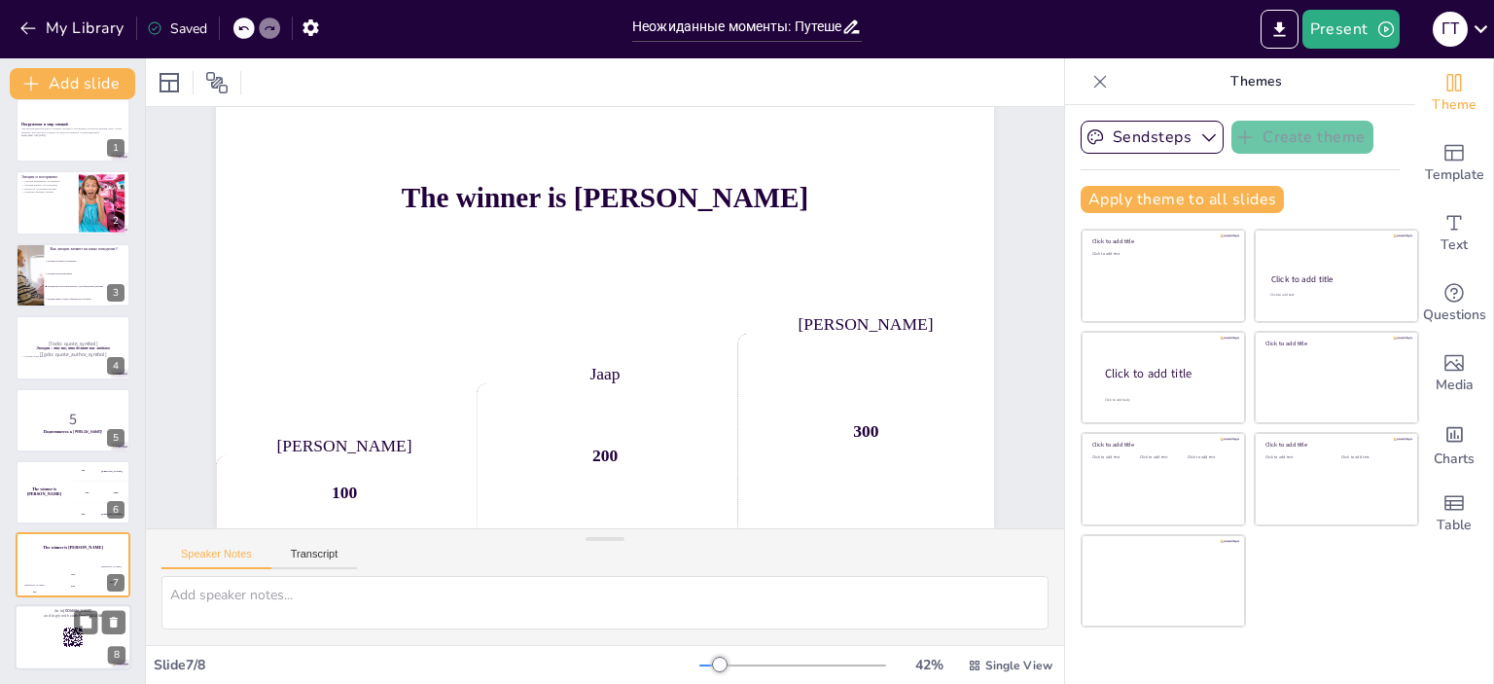
click at [25, 664] on div at bounding box center [73, 637] width 117 height 66
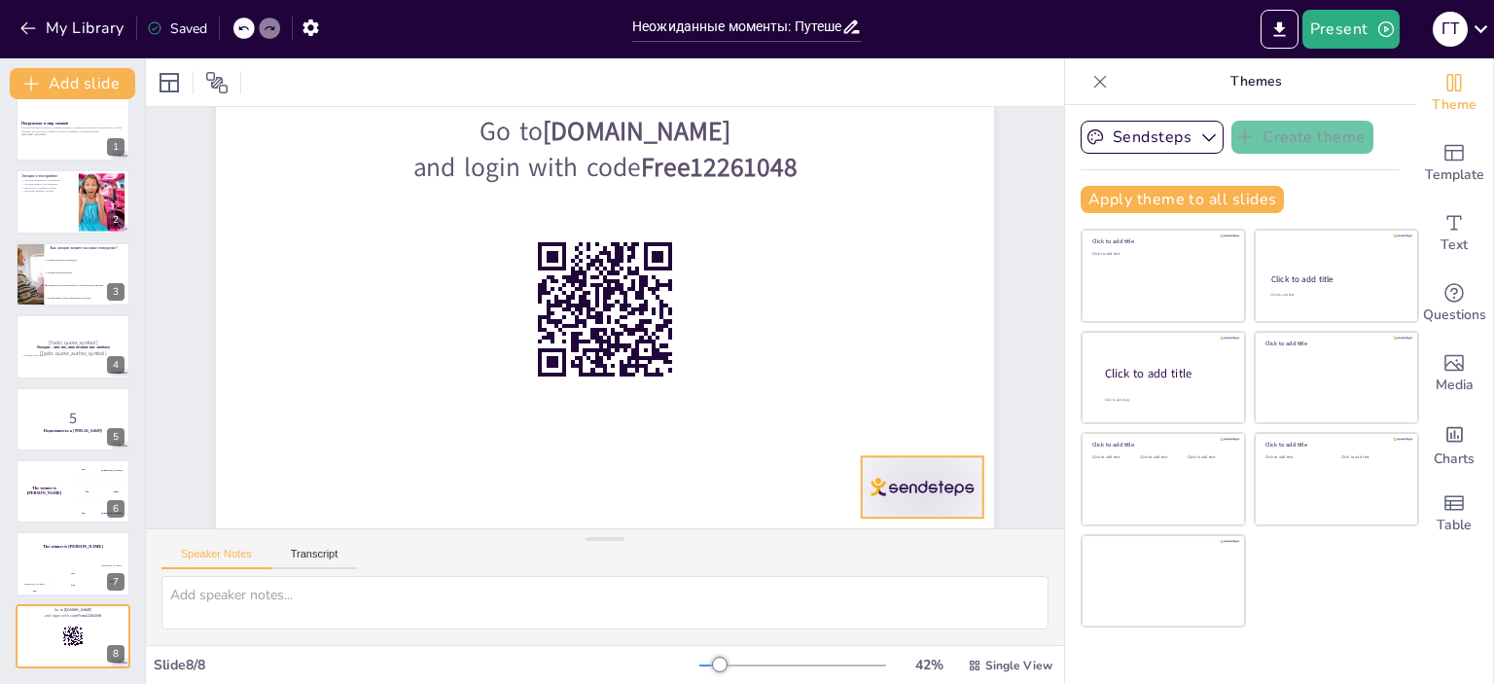
checkbox input "true"
